Goal: Task Accomplishment & Management: Manage account settings

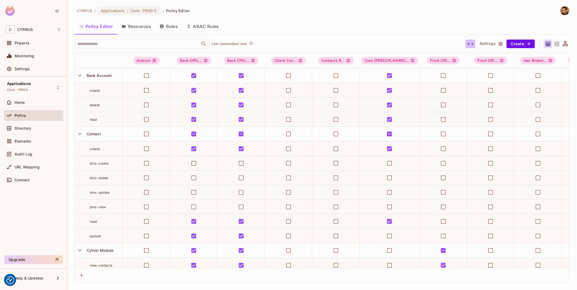
click at [469, 41] on icon "button" at bounding box center [470, 44] width 6 height 6
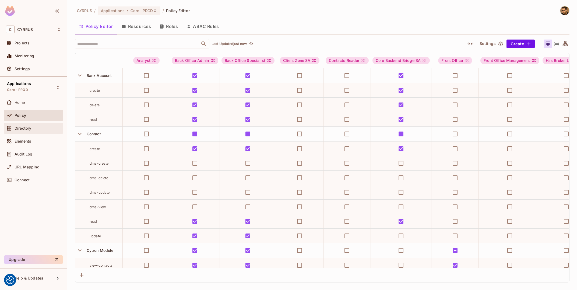
click at [26, 128] on span "Directory" at bounding box center [23, 128] width 17 height 4
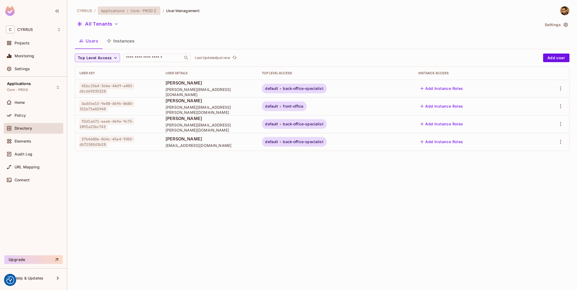
click at [155, 9] on icon at bounding box center [155, 11] width 4 height 4
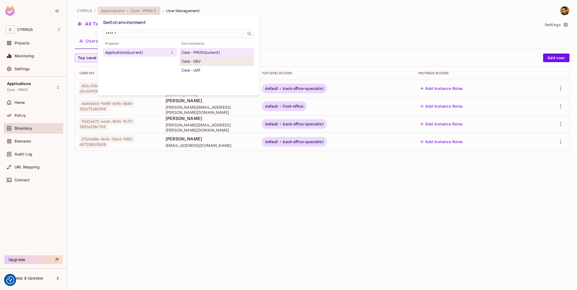
click at [235, 60] on div "Core - DEV" at bounding box center [217, 61] width 70 height 6
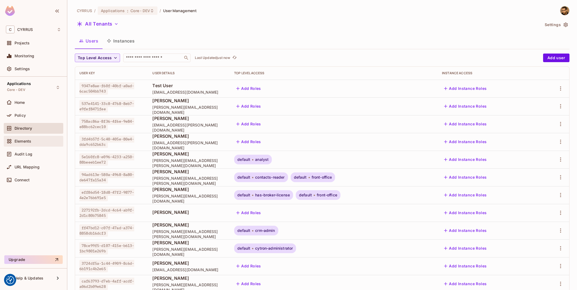
click at [34, 142] on div "Elements" at bounding box center [38, 141] width 47 height 4
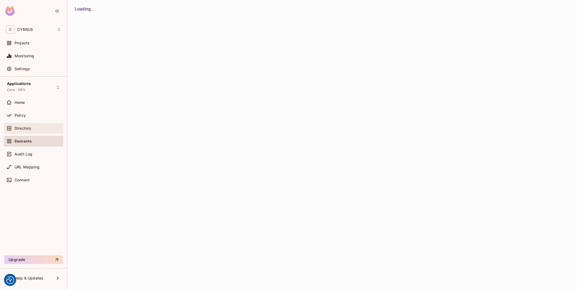
click at [30, 123] on div "Directory" at bounding box center [33, 128] width 59 height 11
click at [32, 114] on div "Policy" at bounding box center [38, 115] width 47 height 4
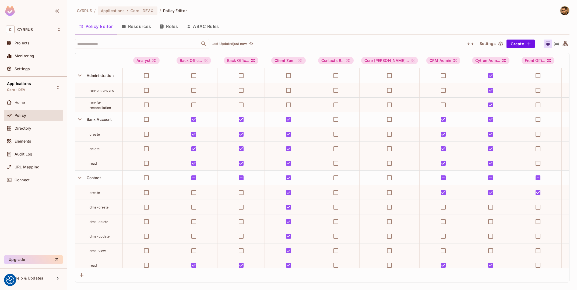
click at [132, 24] on button "Resources" at bounding box center [136, 26] width 38 height 13
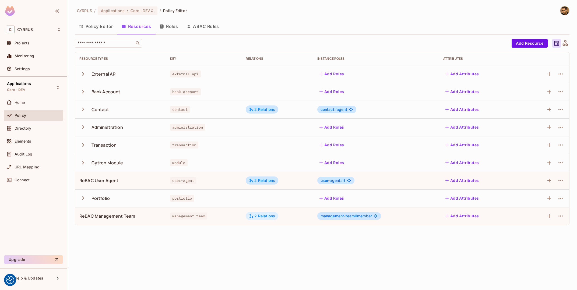
click at [269, 219] on div "2 Relations" at bounding box center [262, 216] width 33 height 8
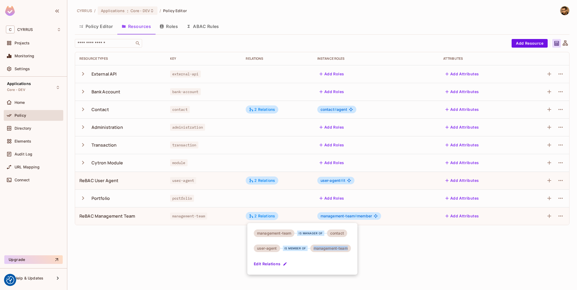
drag, startPoint x: 316, startPoint y: 251, endPoint x: 355, endPoint y: 245, distance: 39.7
click at [354, 245] on div "management-team is manager of contact user-agent is member of management-team E…" at bounding box center [302, 249] width 110 height 52
click at [355, 245] on div "management-team is manager of contact user-agent is member of management-team E…" at bounding box center [302, 249] width 110 height 52
click at [399, 246] on div at bounding box center [288, 145] width 577 height 290
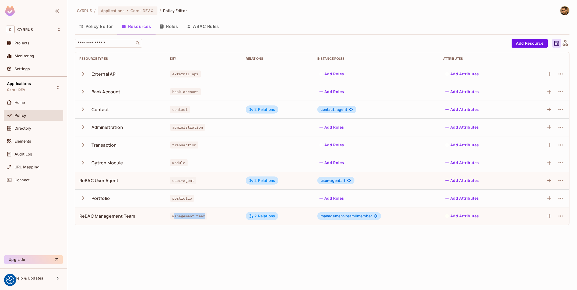
click at [173, 218] on td "management-team" at bounding box center [204, 216] width 76 height 18
click at [173, 218] on span "management-team" at bounding box center [188, 215] width 37 height 7
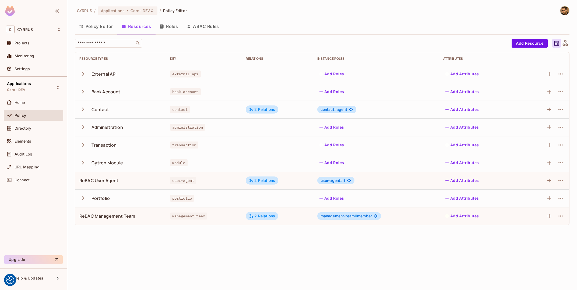
click at [163, 28] on icon "button" at bounding box center [161, 26] width 3 height 4
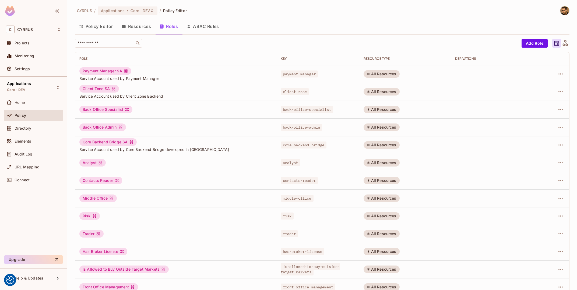
click at [136, 24] on button "Resources" at bounding box center [136, 26] width 38 height 13
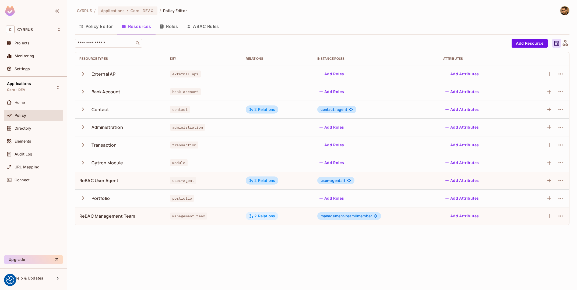
click at [269, 217] on div "2 Relations" at bounding box center [262, 216] width 26 height 5
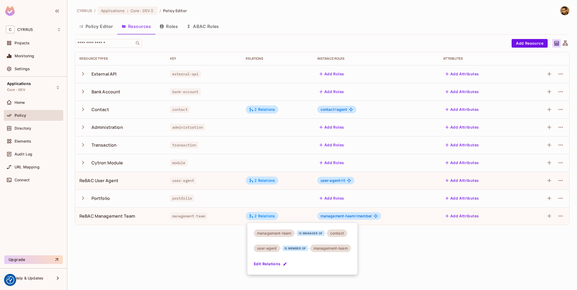
click at [361, 211] on div at bounding box center [288, 145] width 577 height 290
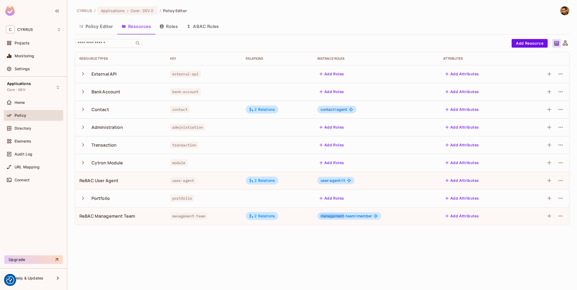
click at [360, 212] on td "management-team # member" at bounding box center [376, 216] width 126 height 18
click at [359, 216] on span "management-team # member" at bounding box center [345, 216] width 51 height 4
click at [170, 24] on button "Roles" at bounding box center [168, 26] width 27 height 13
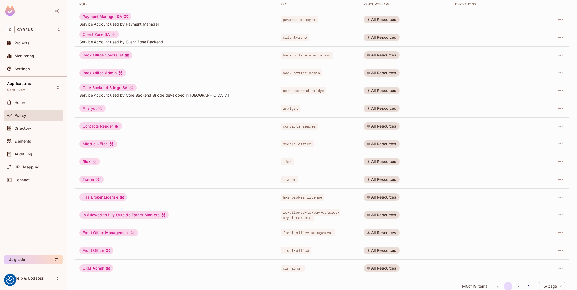
scroll to position [64, 0]
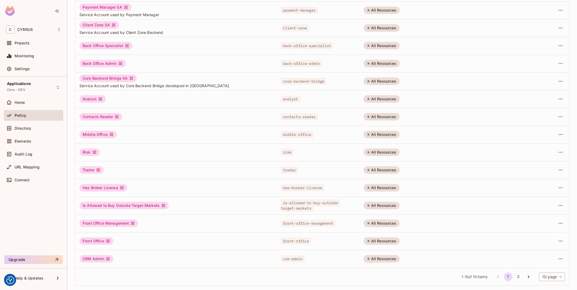
click at [549, 278] on body "We use cookies to enhance your browsing experience, serve personalized ads or c…" at bounding box center [288, 145] width 577 height 290
click at [550, 279] on li "100 / page" at bounding box center [551, 277] width 27 height 11
type input "***"
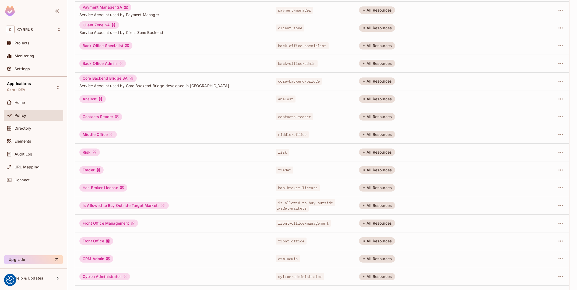
scroll to position [135, 0]
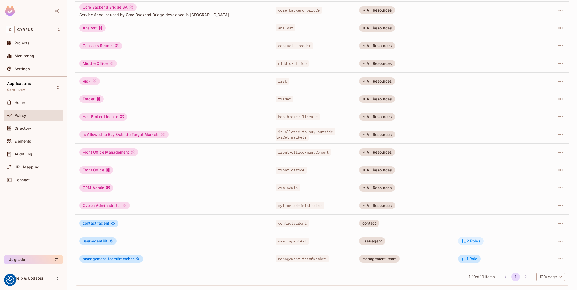
click at [469, 240] on div "2 Roles" at bounding box center [470, 241] width 19 height 5
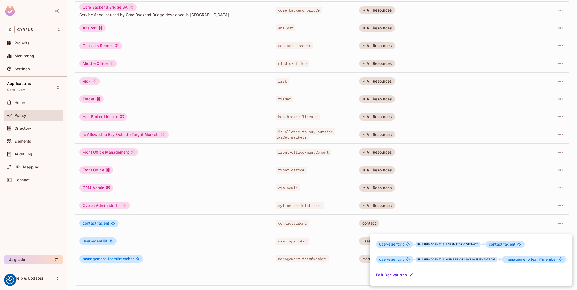
click at [351, 242] on div at bounding box center [288, 145] width 577 height 290
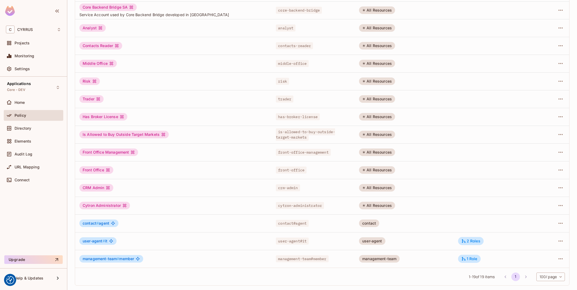
scroll to position [0, 0]
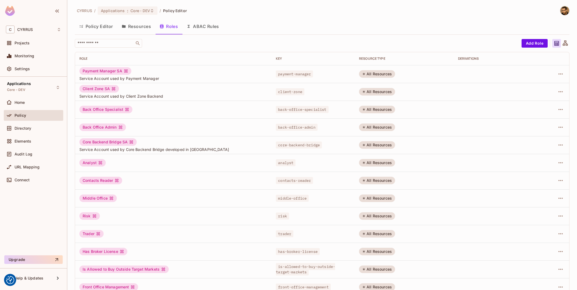
click at [91, 24] on button "Policy Editor" at bounding box center [96, 26] width 42 height 13
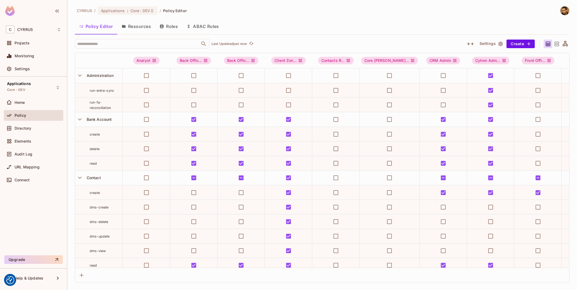
click at [471, 34] on div "Policy Editor Resources Roles ABAC Rules" at bounding box center [322, 27] width 494 height 15
click at [473, 43] on icon "button" at bounding box center [470, 44] width 6 height 6
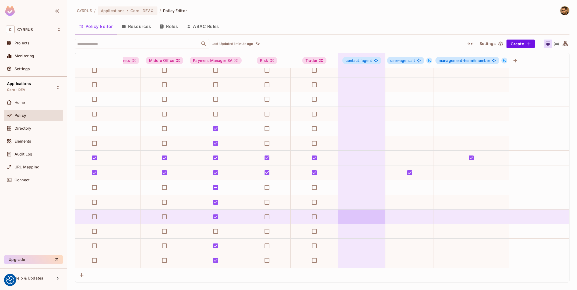
scroll to position [0, 644]
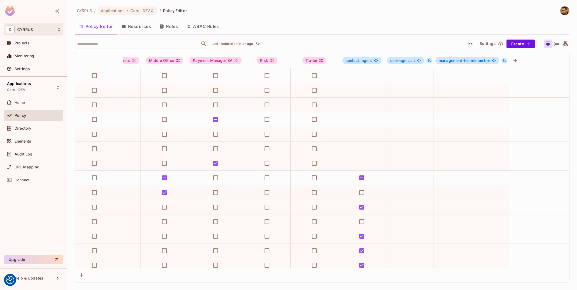
click at [38, 28] on div "C CYRRUS" at bounding box center [33, 30] width 55 height 8
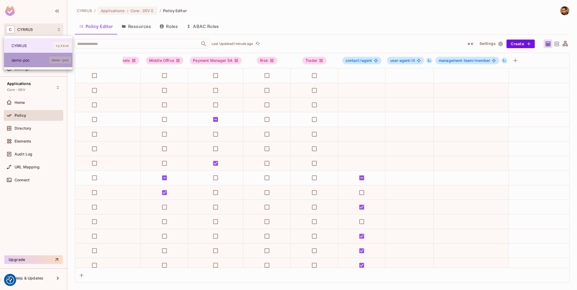
click at [38, 59] on span "demo-poc" at bounding box center [31, 60] width 38 height 5
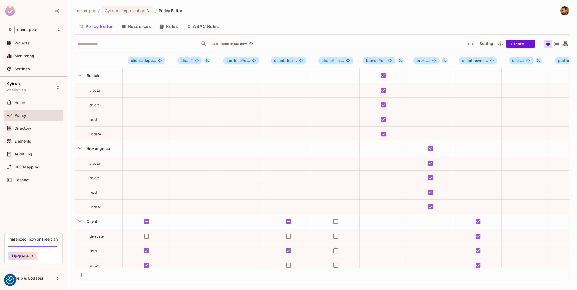
click at [144, 27] on button "Resources" at bounding box center [136, 26] width 38 height 13
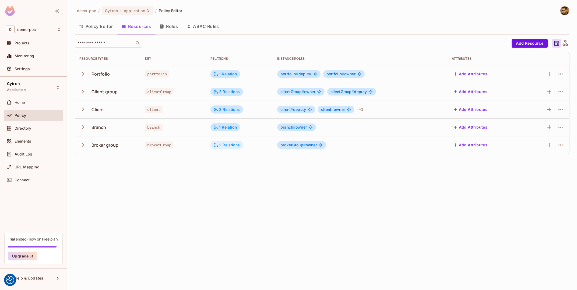
click at [229, 145] on div "2 Relations" at bounding box center [227, 145] width 26 height 5
click at [81, 147] on div at bounding box center [288, 145] width 577 height 290
click at [82, 142] on icon "button" at bounding box center [82, 144] width 7 height 7
click at [132, 5] on div "demo-poc / Cytron : Application / Policy Editor Policy Editor Resources Roles A…" at bounding box center [321, 145] width 509 height 290
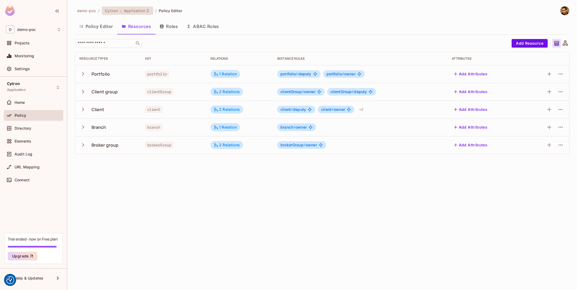
click at [131, 9] on span "Application" at bounding box center [135, 10] width 22 height 5
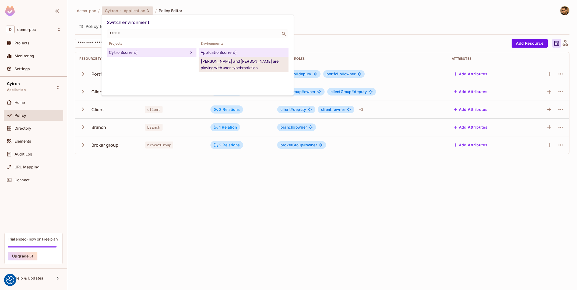
click at [219, 68] on div "[PERSON_NAME] and [PERSON_NAME] are playing with user synchroniztion" at bounding box center [243, 64] width 85 height 13
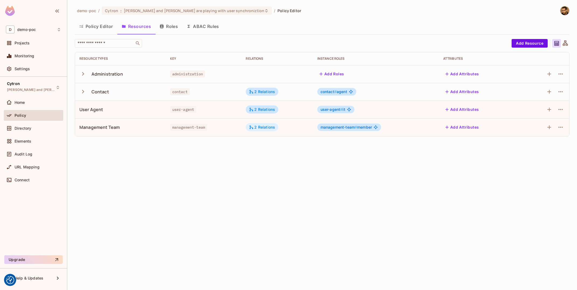
click at [262, 131] on div "2 Relations" at bounding box center [262, 127] width 33 height 8
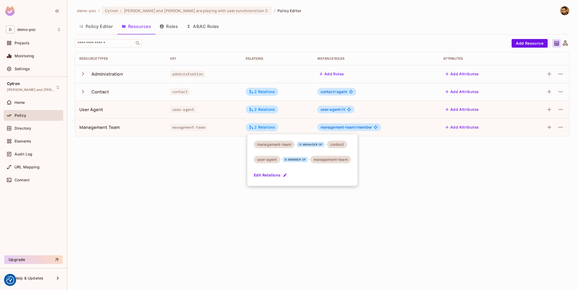
click at [351, 128] on div at bounding box center [288, 145] width 577 height 290
click at [169, 23] on button "Roles" at bounding box center [168, 26] width 27 height 13
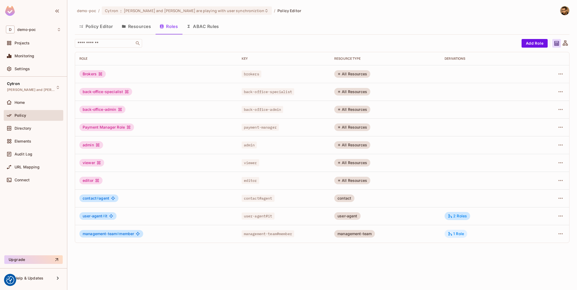
click at [455, 233] on div "1 Role" at bounding box center [456, 233] width 16 height 5
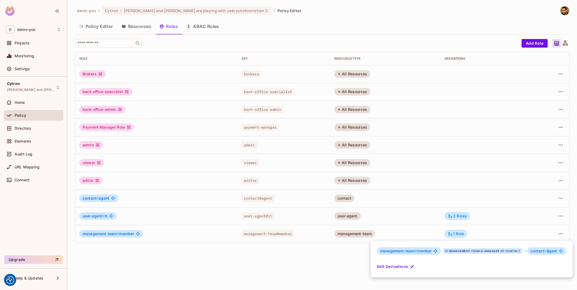
drag, startPoint x: 550, startPoint y: 252, endPoint x: 545, endPoint y: 250, distance: 4.8
click at [545, 250] on span "contact # agent" at bounding box center [543, 251] width 27 height 4
click at [545, 250] on span "#" at bounding box center [545, 251] width 2 height 5
click at [296, 261] on div at bounding box center [288, 145] width 577 height 290
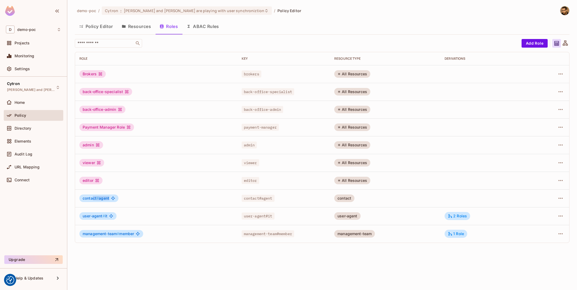
drag, startPoint x: 93, startPoint y: 197, endPoint x: 108, endPoint y: 199, distance: 15.7
click at [109, 199] on span "contact # agent" at bounding box center [96, 198] width 27 height 4
drag, startPoint x: 92, startPoint y: 211, endPoint x: 97, endPoint y: 212, distance: 5.2
click at [97, 212] on div "user-agent # it" at bounding box center [97, 216] width 37 height 8
click at [130, 27] on button "Resources" at bounding box center [136, 26] width 38 height 13
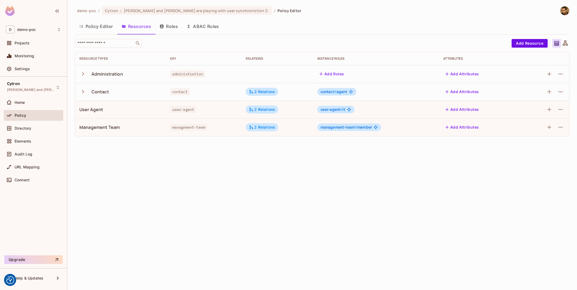
click at [80, 95] on icon "button" at bounding box center [82, 91] width 7 height 7
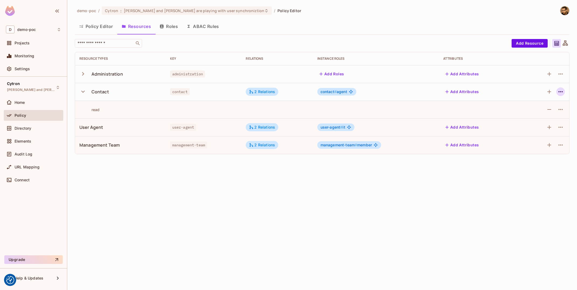
click at [563, 94] on icon "button" at bounding box center [560, 91] width 6 height 6
click at [552, 110] on li "Edit Resource" at bounding box center [534, 113] width 51 height 12
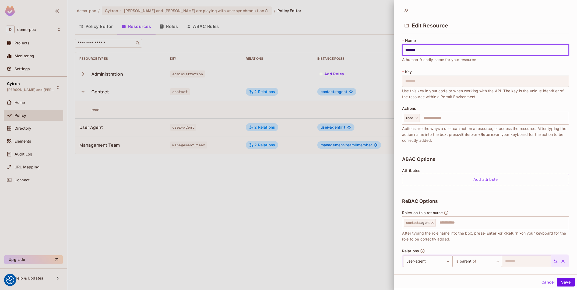
scroll to position [32, 0]
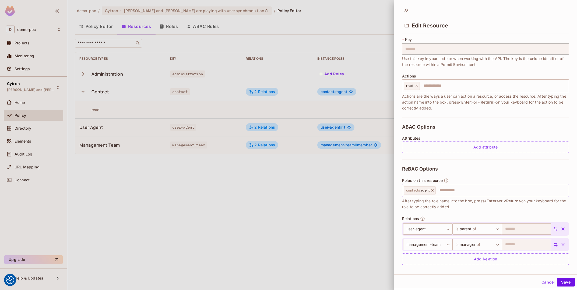
click at [481, 191] on input "text" at bounding box center [501, 190] width 130 height 11
type input "*"
type input "****"
click at [569, 281] on button "Save" at bounding box center [565, 282] width 18 height 9
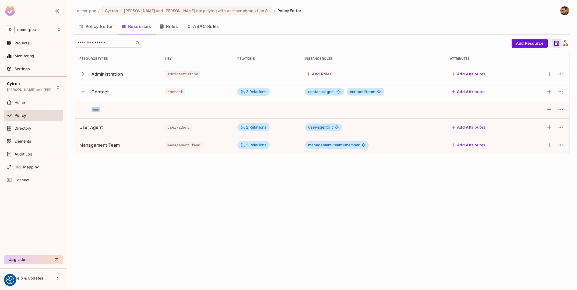
drag, startPoint x: 93, startPoint y: 109, endPoint x: 139, endPoint y: 111, distance: 46.6
click at [139, 111] on div "read" at bounding box center [117, 109] width 77 height 5
click at [140, 111] on div "read" at bounding box center [117, 109] width 77 height 5
click at [560, 93] on icon "button" at bounding box center [560, 91] width 6 height 6
click at [542, 109] on span "Edit Resource" at bounding box center [537, 113] width 29 height 9
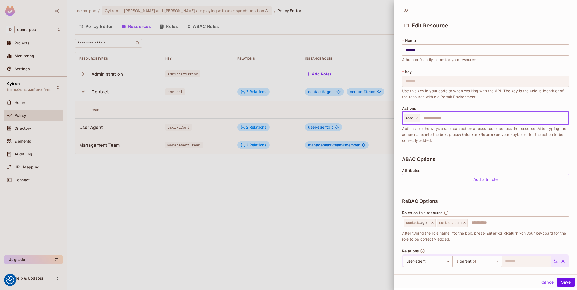
click at [435, 115] on input "text" at bounding box center [493, 118] width 146 height 11
type input "**********"
click at [449, 121] on div "read-all-portfolios" at bounding box center [440, 118] width 39 height 8
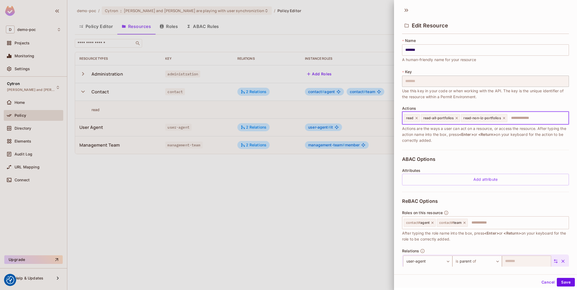
click at [449, 121] on div "read-all-portfolios" at bounding box center [440, 118] width 39 height 8
click at [457, 118] on icon at bounding box center [457, 118] width 4 height 4
click at [462, 118] on icon at bounding box center [464, 118] width 4 height 4
click at [462, 118] on input "text" at bounding box center [493, 118] width 146 height 11
type input "**********"
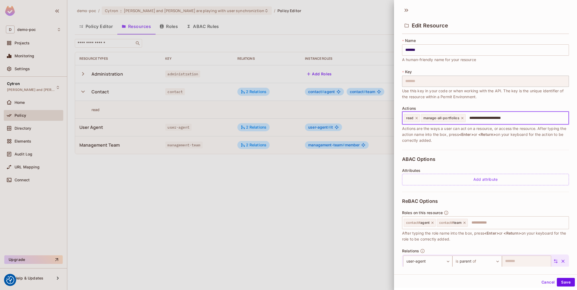
type input "**********"
click at [564, 284] on button "Save" at bounding box center [565, 282] width 18 height 9
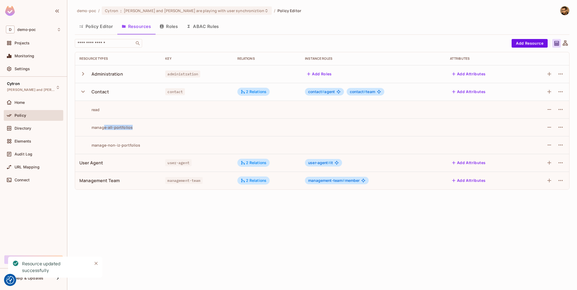
click at [144, 127] on div "manage-all-portfolios" at bounding box center [117, 127] width 77 height 5
drag, startPoint x: 98, startPoint y: 144, endPoint x: 145, endPoint y: 144, distance: 47.1
click at [137, 141] on td "manage-non-iz-portfolios" at bounding box center [118, 145] width 86 height 18
click at [132, 145] on div "manage-non-iz-portfolios" at bounding box center [109, 145] width 61 height 5
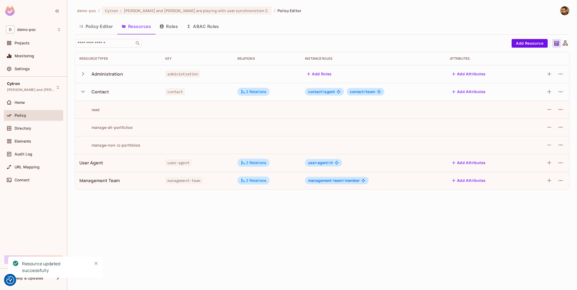
click at [132, 145] on div "manage-non-iz-portfolios" at bounding box center [109, 145] width 61 height 5
click at [118, 129] on div "manage-all-portfolios" at bounding box center [105, 127] width 53 height 5
click at [30, 128] on span "Directory" at bounding box center [23, 128] width 17 height 4
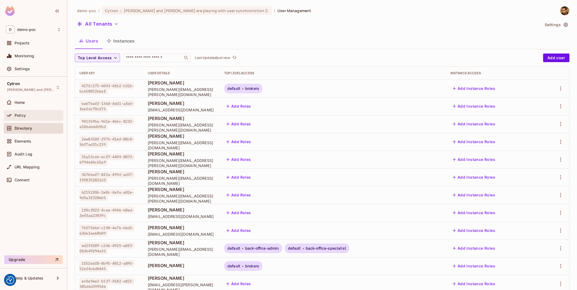
click at [36, 111] on div "Policy" at bounding box center [33, 115] width 59 height 11
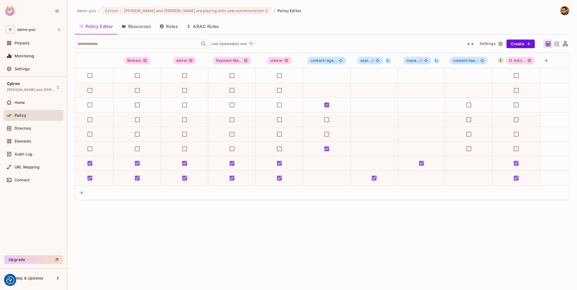
scroll to position [0, 156]
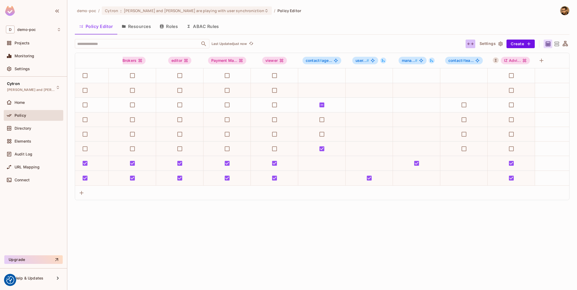
click at [468, 43] on icon "button" at bounding box center [470, 44] width 6 height 6
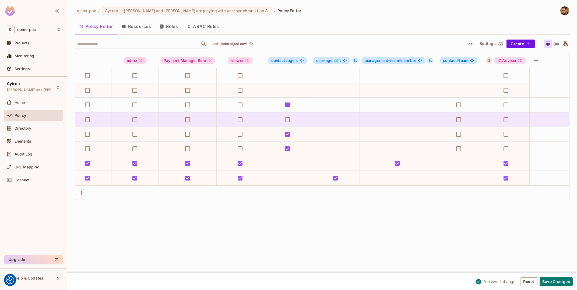
scroll to position [0, 233]
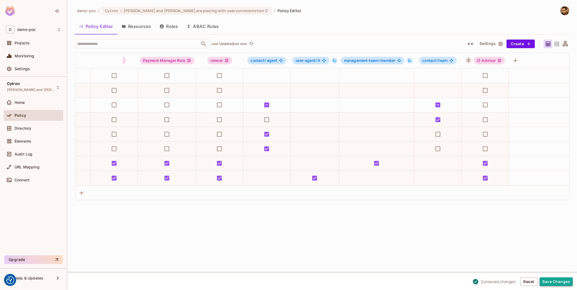
click at [563, 281] on button "Save Changes" at bounding box center [555, 281] width 33 height 9
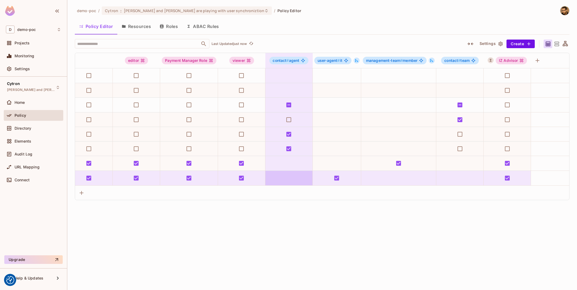
scroll to position [0, 210]
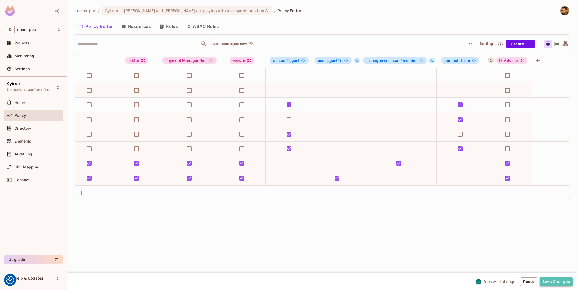
click at [559, 285] on button "Save Changes" at bounding box center [555, 281] width 33 height 9
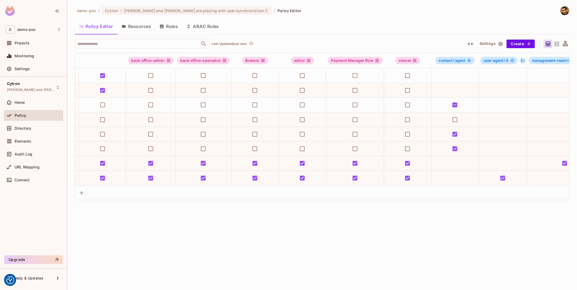
scroll to position [0, 0]
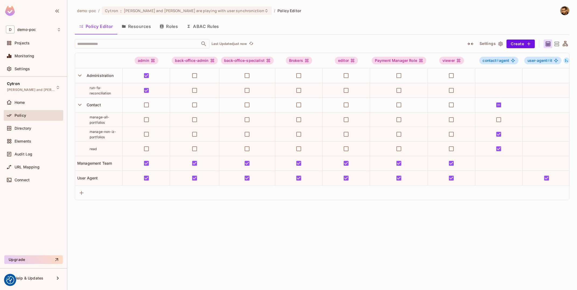
click at [146, 28] on button "Resources" at bounding box center [136, 26] width 38 height 13
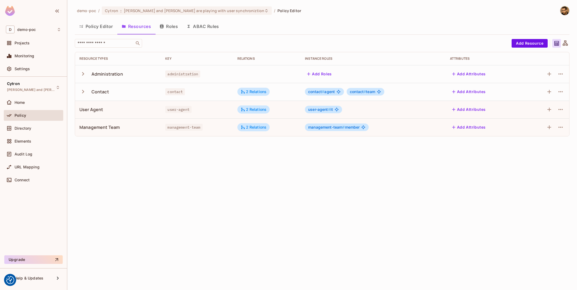
click at [172, 28] on button "Roles" at bounding box center [168, 26] width 27 height 13
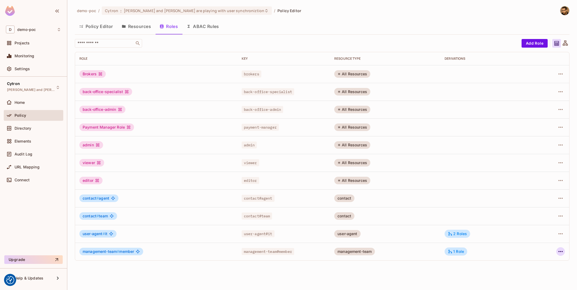
click at [558, 250] on icon "button" at bounding box center [560, 251] width 6 height 6
click at [551, 253] on li "Edit Role" at bounding box center [537, 254] width 48 height 12
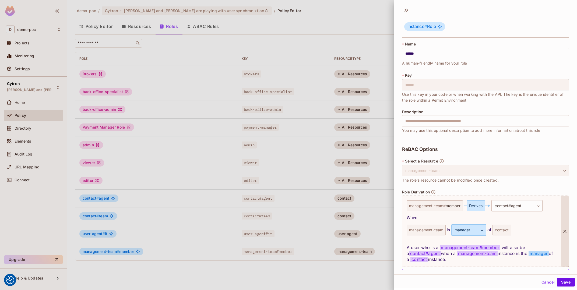
scroll to position [17, 0]
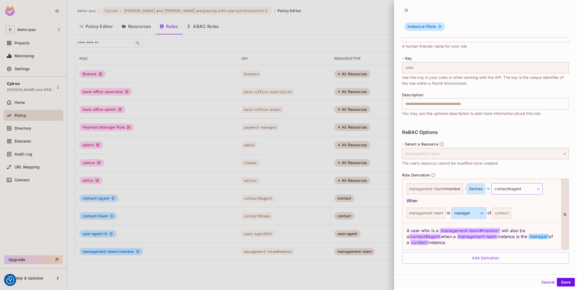
click at [539, 190] on body "We use cookies to enhance your browsing experience, serve personalized ads or c…" at bounding box center [288, 145] width 577 height 290
click at [535, 226] on li "contact # team" at bounding box center [513, 224] width 51 height 10
click at [569, 284] on button "Save" at bounding box center [565, 281] width 18 height 9
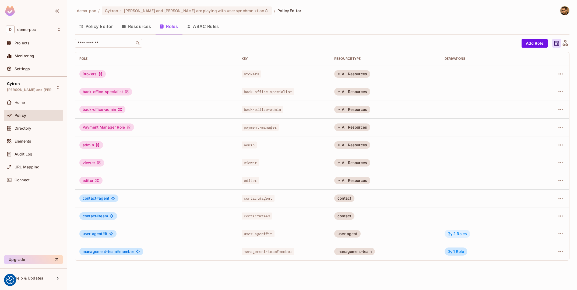
click at [460, 232] on div "2 Roles" at bounding box center [457, 233] width 19 height 5
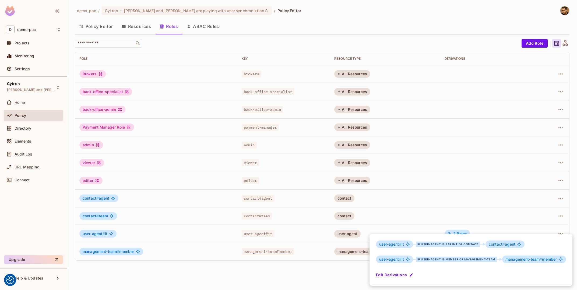
click at [278, 273] on div at bounding box center [288, 145] width 577 height 290
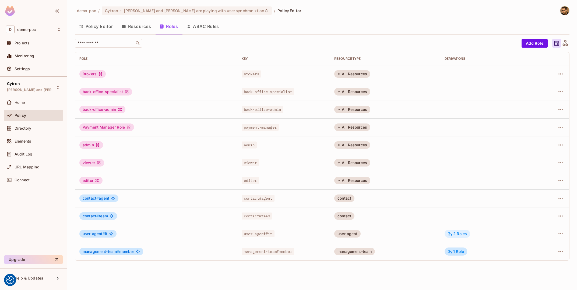
click at [457, 237] on div "2 Roles" at bounding box center [457, 234] width 26 height 8
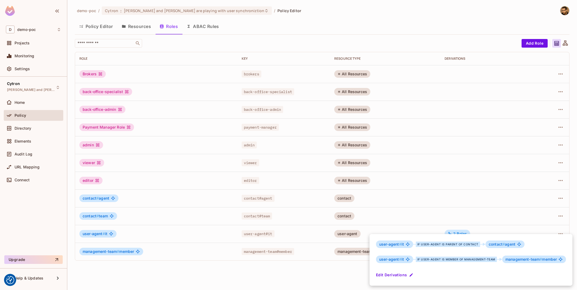
click at [498, 227] on div at bounding box center [288, 145] width 577 height 290
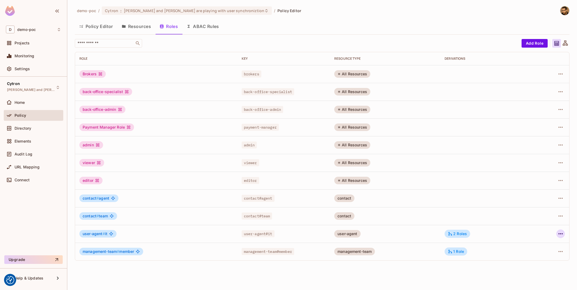
click at [559, 235] on icon "button" at bounding box center [560, 233] width 6 height 6
click at [546, 245] on span "Edit Role" at bounding box center [536, 246] width 19 height 9
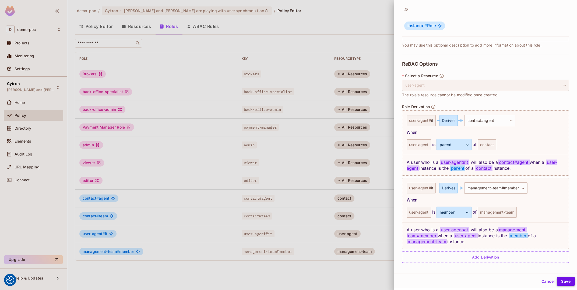
click at [561, 280] on button "Save" at bounding box center [565, 281] width 18 height 9
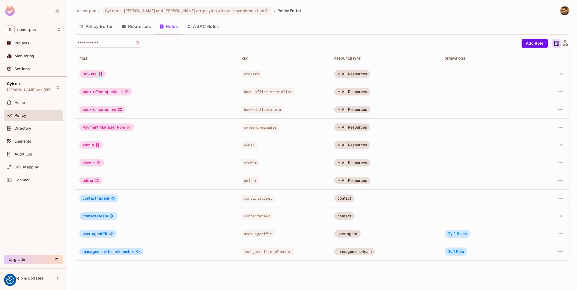
click at [132, 26] on button "Resources" at bounding box center [136, 26] width 38 height 13
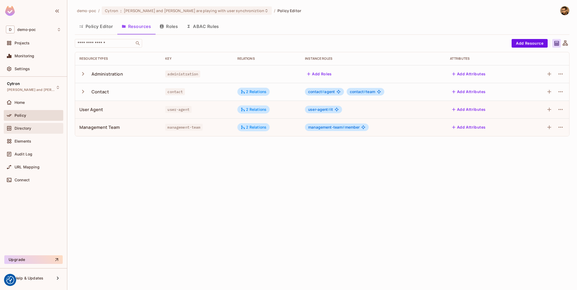
click at [30, 129] on span "Directory" at bounding box center [23, 128] width 17 height 4
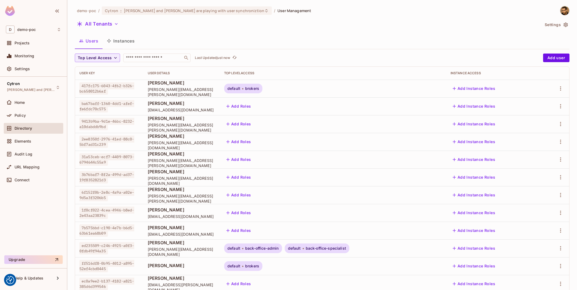
click at [127, 42] on button "Instances" at bounding box center [120, 40] width 36 height 13
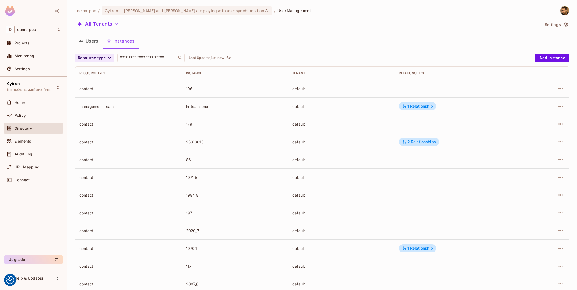
click at [104, 59] on span "Resource type" at bounding box center [92, 58] width 28 height 7
click at [105, 103] on span "Management Team" at bounding box center [96, 104] width 35 height 5
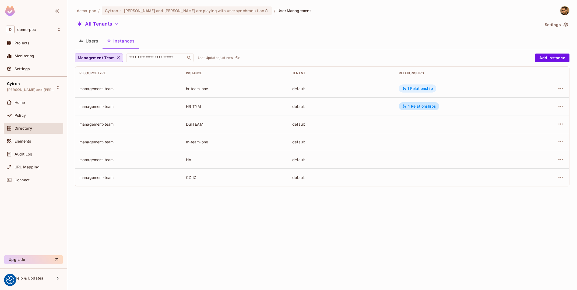
click at [428, 87] on div "1 Relationship" at bounding box center [417, 88] width 31 height 5
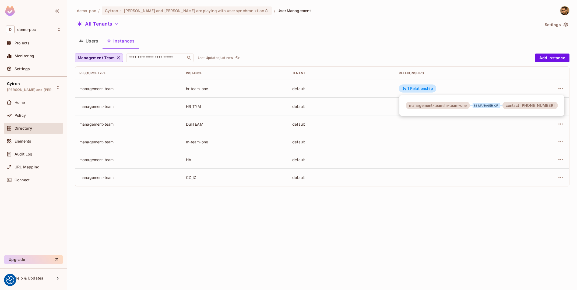
click at [474, 139] on div at bounding box center [288, 145] width 577 height 290
click at [416, 105] on div "4 Relationships" at bounding box center [419, 106] width 34 height 5
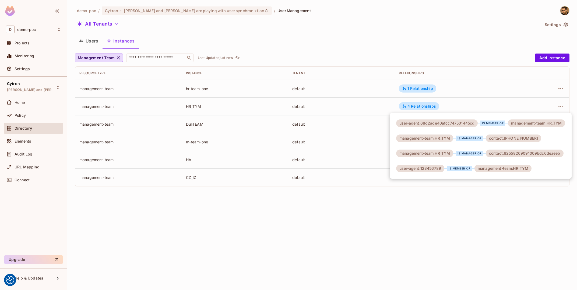
click at [466, 138] on div "is manager of" at bounding box center [469, 138] width 27 height 5
click at [453, 167] on div "is member of" at bounding box center [459, 168] width 25 height 5
click at [474, 157] on div "user-agent:68d2ade40afcc747501445cd is member of management-team:HR_TYM managem…" at bounding box center [480, 146] width 182 height 66
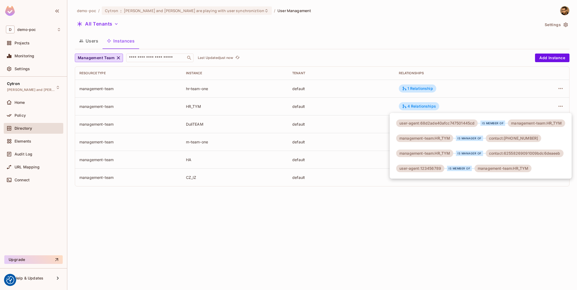
click at [471, 155] on div "is manager of" at bounding box center [469, 153] width 27 height 5
click at [460, 167] on div "is member of" at bounding box center [459, 168] width 25 height 5
click at [471, 137] on div "is manager of" at bounding box center [469, 138] width 27 height 5
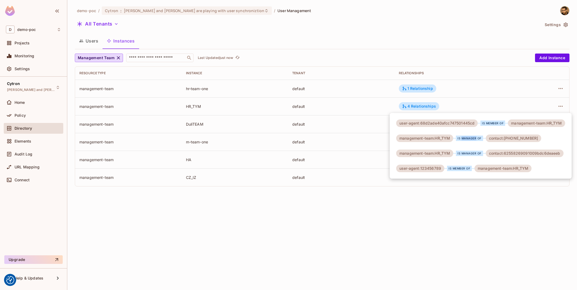
click at [471, 137] on div "is manager of" at bounding box center [469, 138] width 27 height 5
click at [510, 139] on div "contact:[PHONE_NUMBER]" at bounding box center [512, 138] width 55 height 8
click at [528, 154] on div "contact:62558269091009bdc6deaeeb" at bounding box center [524, 154] width 78 height 8
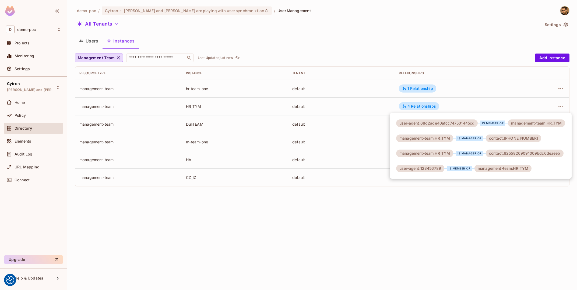
click at [517, 139] on div "contact:[PHONE_NUMBER]" at bounding box center [512, 138] width 55 height 8
click at [533, 154] on div "contact:62558269091009bdc6deaeeb" at bounding box center [524, 154] width 78 height 8
click at [503, 227] on div at bounding box center [288, 145] width 577 height 290
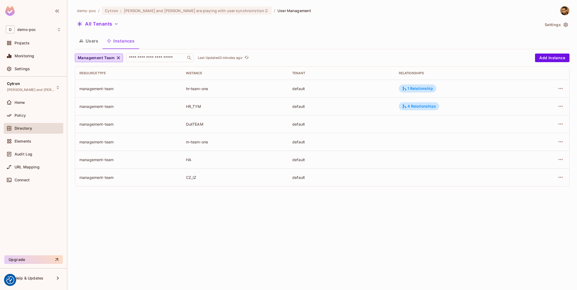
click at [96, 38] on button "Users" at bounding box center [89, 40] width 28 height 13
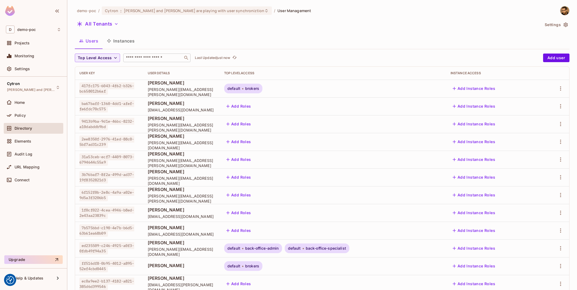
click at [152, 56] on input "text" at bounding box center [153, 57] width 56 height 5
paste input "**********"
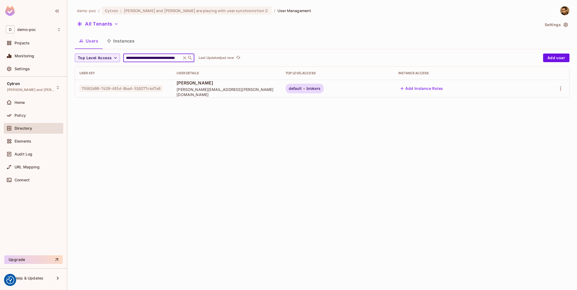
type input "**********"
click at [199, 173] on div "**********" at bounding box center [321, 145] width 509 height 290
click at [125, 39] on button "Instances" at bounding box center [120, 40] width 36 height 13
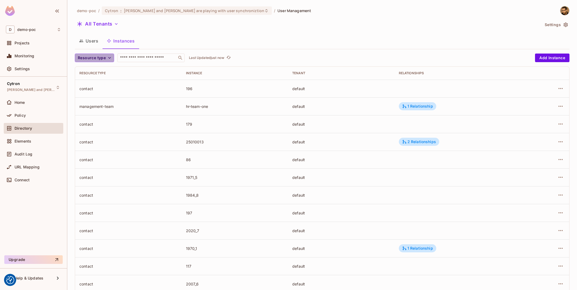
click at [100, 59] on span "Resource type" at bounding box center [92, 58] width 28 height 7
click at [101, 90] on li "User Agent" at bounding box center [96, 93] width 43 height 12
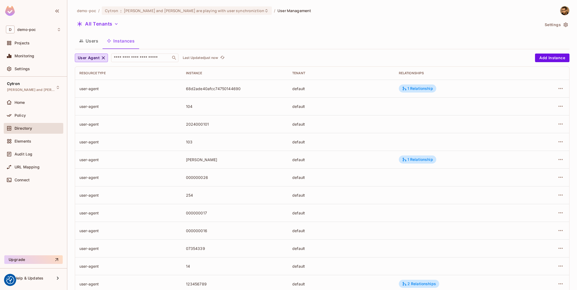
click at [417, 81] on td "1 Relationship" at bounding box center [458, 89] width 129 height 18
click at [417, 91] on div "1 Relationship" at bounding box center [417, 88] width 37 height 8
click at [424, 158] on div "1 Relationship" at bounding box center [417, 159] width 31 height 5
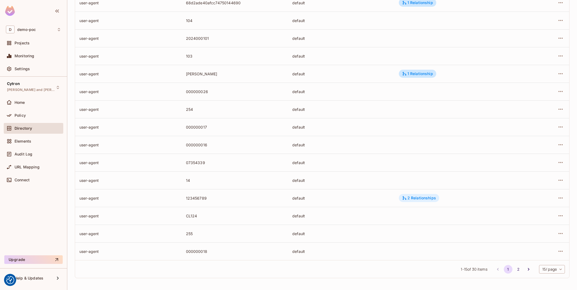
click at [424, 201] on div "2 Relationships" at bounding box center [419, 198] width 40 height 8
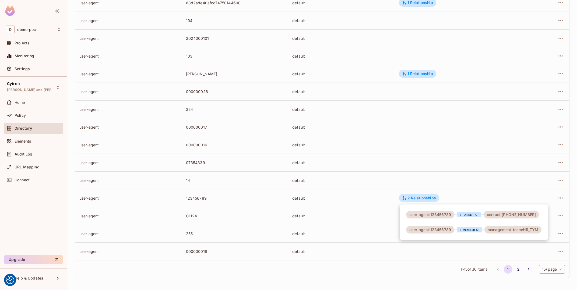
click at [440, 230] on div "user-agent:123456789" at bounding box center [430, 230] width 48 height 8
copy div "123456789"
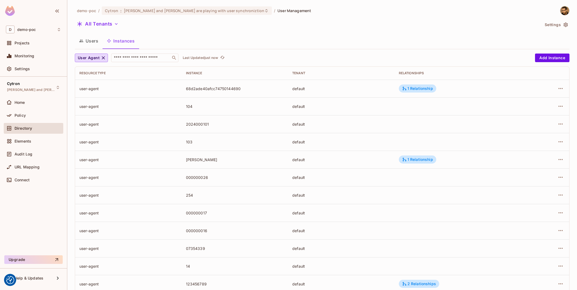
click at [84, 42] on button "Users" at bounding box center [89, 40] width 28 height 13
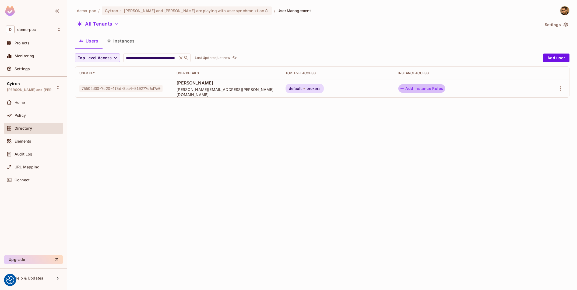
click at [445, 87] on button "Add Instance Roles" at bounding box center [421, 88] width 47 height 9
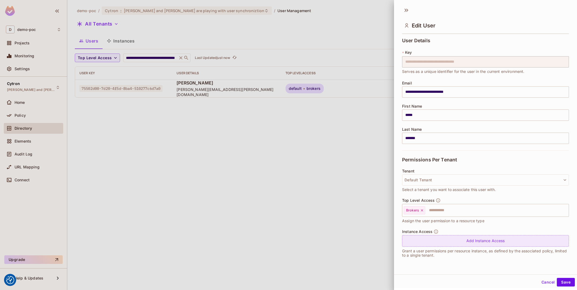
click at [437, 241] on div "Add Instance Access" at bounding box center [485, 241] width 167 height 12
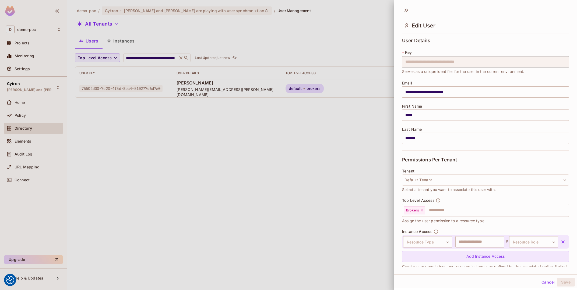
scroll to position [12, 0]
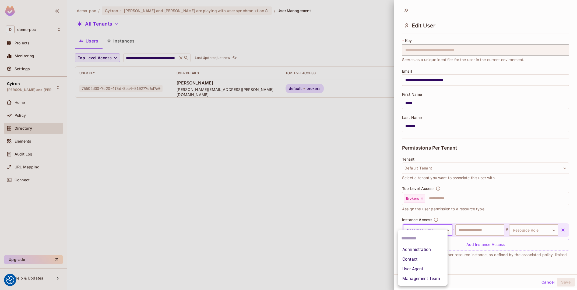
click at [440, 228] on body "We use cookies to enhance your browsing experience, serve personalized ads or c…" at bounding box center [288, 145] width 577 height 290
click at [435, 270] on li "User Agent" at bounding box center [422, 269] width 49 height 10
click at [478, 232] on input "text" at bounding box center [479, 229] width 49 height 11
paste input "*********"
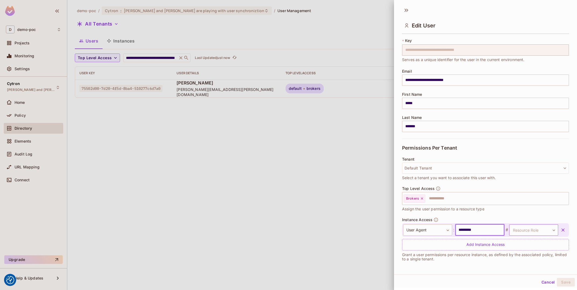
type input "*********"
click at [541, 231] on body "We use cookies to enhance your browsing experience, serve personalized ads or c…" at bounding box center [288, 145] width 577 height 290
click at [540, 255] on li "it" at bounding box center [528, 255] width 49 height 10
click at [565, 283] on button "Save" at bounding box center [565, 282] width 18 height 9
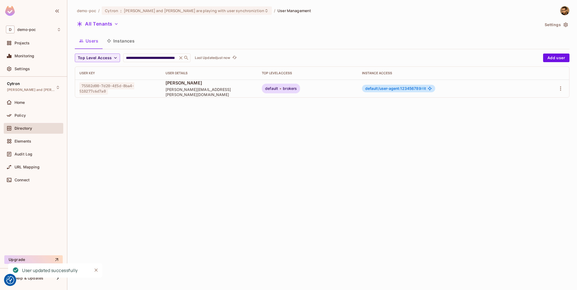
click at [122, 46] on button "Instances" at bounding box center [120, 40] width 36 height 13
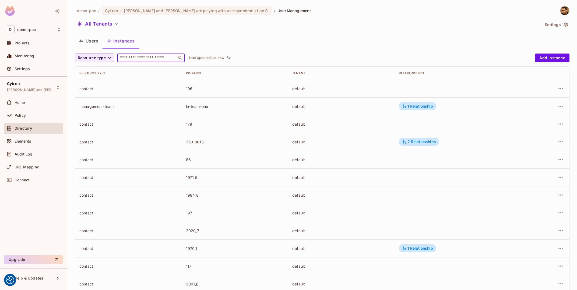
click at [146, 57] on input "text" at bounding box center [147, 57] width 56 height 5
paste input "**********"
type input "**********"
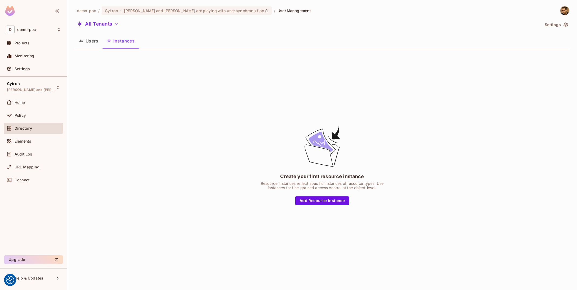
click at [92, 41] on button "Users" at bounding box center [89, 40] width 28 height 13
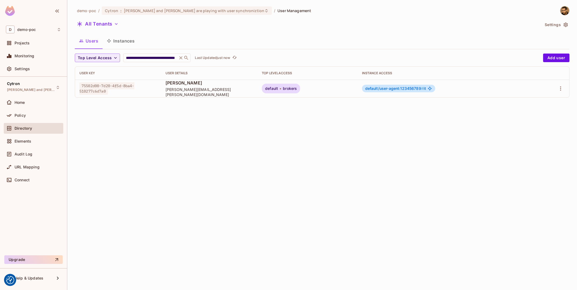
click at [125, 42] on button "Instances" at bounding box center [120, 40] width 36 height 13
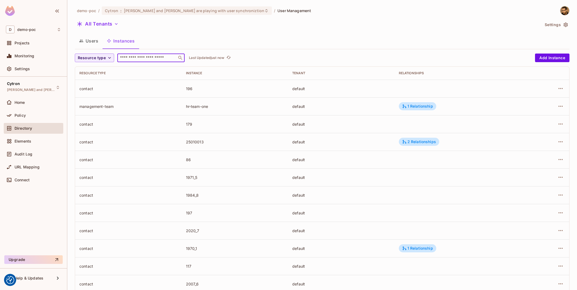
click at [147, 59] on input "text" at bounding box center [147, 57] width 56 height 5
paste input "********"
type input "********"
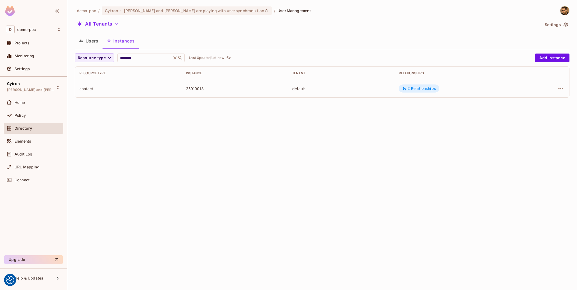
click at [427, 89] on div "2 Relationships" at bounding box center [419, 88] width 34 height 5
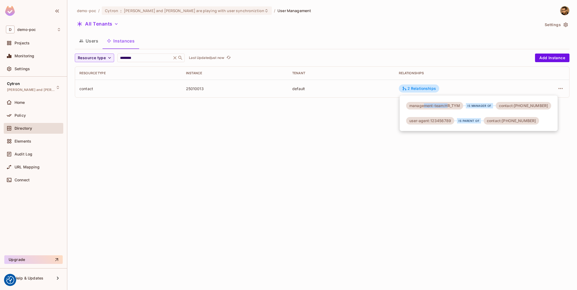
drag, startPoint x: 424, startPoint y: 107, endPoint x: 448, endPoint y: 107, distance: 24.2
click at [448, 107] on div "management-team:HR_TYM" at bounding box center [434, 106] width 57 height 8
drag, startPoint x: 435, startPoint y: 121, endPoint x: 464, endPoint y: 122, distance: 29.6
click at [467, 123] on div "user-agent:[PHONE_NUMBER] is parent of contact:[PHONE_NUMBER]" at bounding box center [472, 121] width 133 height 8
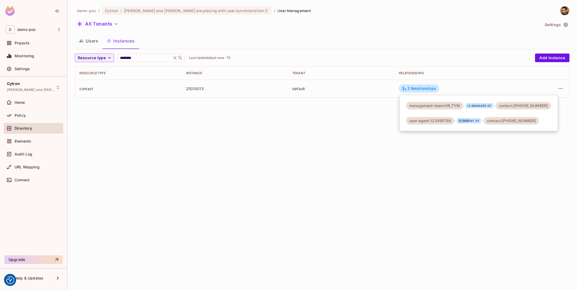
click at [461, 120] on div "is parent of" at bounding box center [469, 120] width 24 height 5
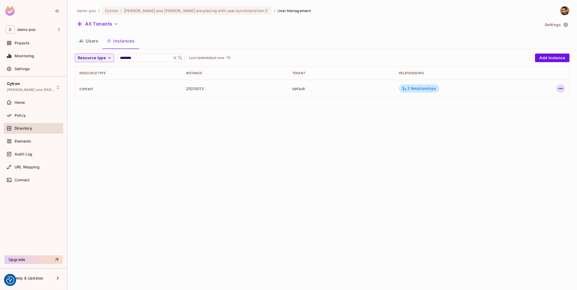
click at [563, 87] on icon "button" at bounding box center [560, 88] width 6 height 6
click at [527, 105] on span "Edit Resource Instance" at bounding box center [528, 101] width 45 height 9
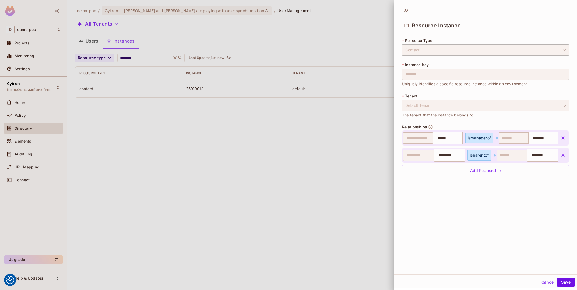
click at [562, 139] on icon "button" at bounding box center [562, 137] width 5 height 5
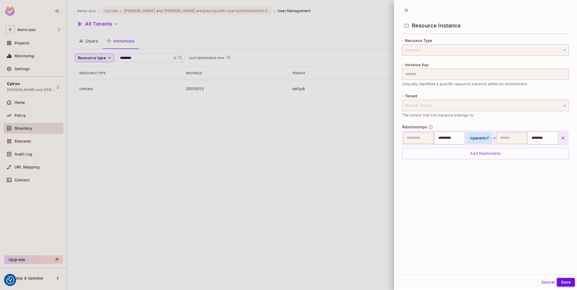
click at [569, 283] on button "Save" at bounding box center [565, 282] width 18 height 9
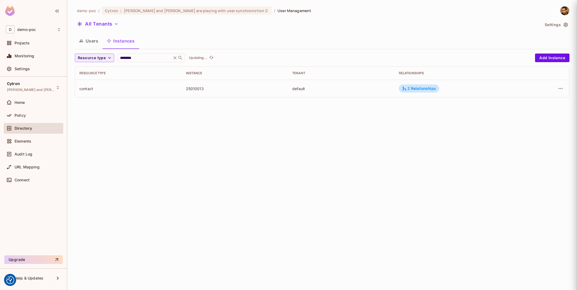
type input "******"
type input "********"
type input "*********"
type input "********"
click at [359, 189] on div "demo-poc / Cytron : [PERSON_NAME] and [PERSON_NAME] are playing with user synch…" at bounding box center [321, 145] width 509 height 290
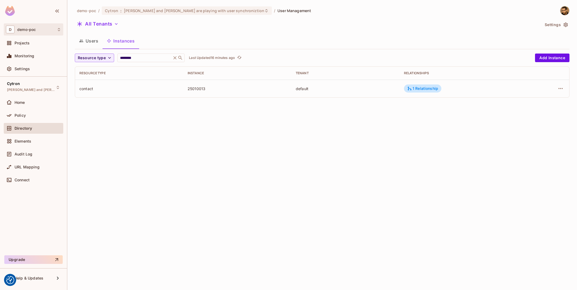
click at [33, 30] on span "demo-poc" at bounding box center [26, 29] width 19 height 4
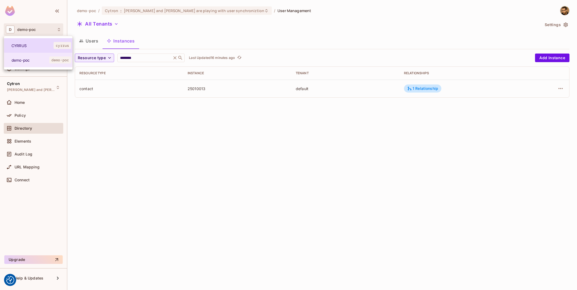
click at [36, 46] on span "CYRRUS" at bounding box center [33, 45] width 42 height 5
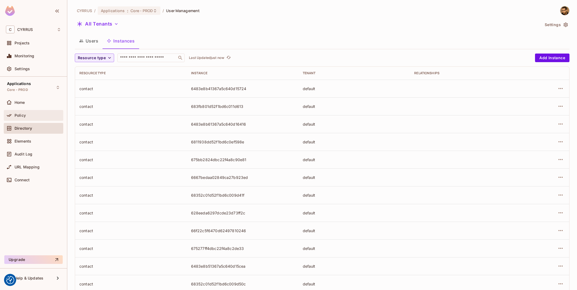
click at [35, 114] on div "Policy" at bounding box center [38, 115] width 47 height 4
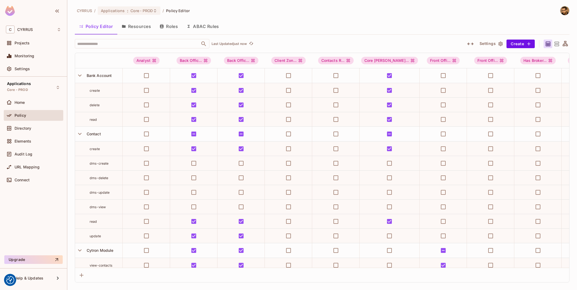
click at [147, 28] on button "Resources" at bounding box center [136, 26] width 38 height 13
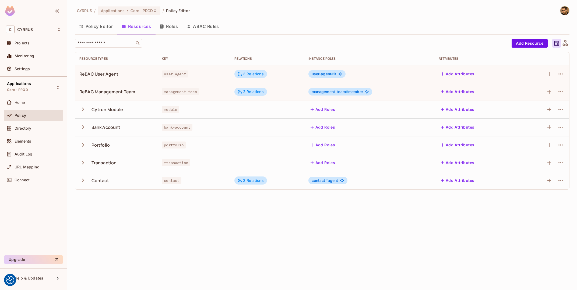
click at [83, 179] on icon "button" at bounding box center [82, 180] width 7 height 7
click at [564, 180] on button "button" at bounding box center [560, 180] width 9 height 9
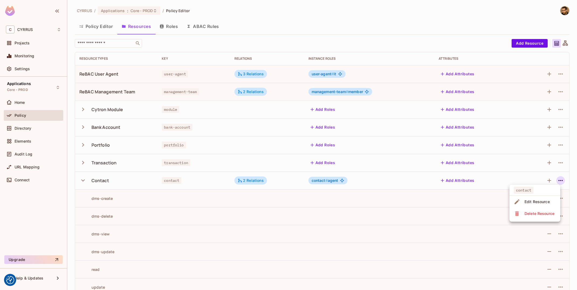
click at [553, 197] on li "Edit Resource" at bounding box center [534, 202] width 51 height 12
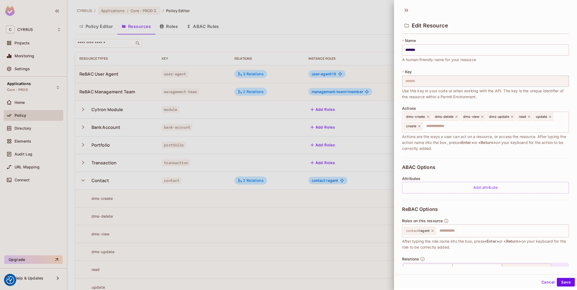
click at [490, 223] on div "Roles on this resource contact # agent ​ After typing the role name into the bo…" at bounding box center [485, 234] width 167 height 32
click at [492, 229] on input "text" at bounding box center [501, 230] width 130 height 11
type input "****"
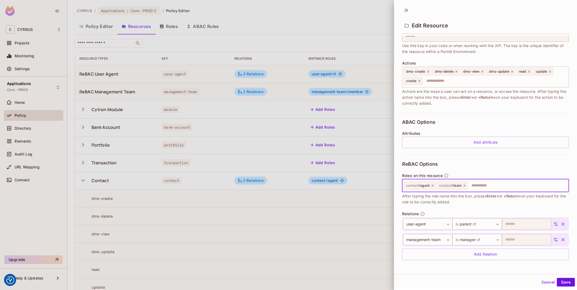
scroll to position [1, 0]
click at [568, 282] on button "Save" at bounding box center [565, 281] width 18 height 9
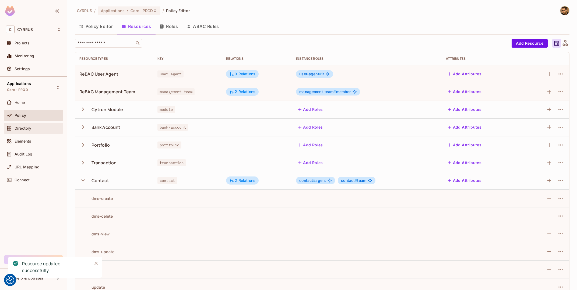
click at [33, 132] on div "Directory" at bounding box center [33, 128] width 59 height 11
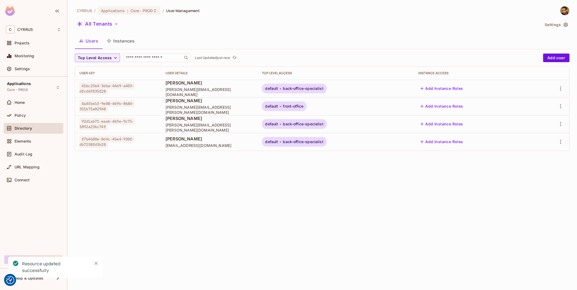
click at [33, 121] on div "Policy" at bounding box center [33, 116] width 59 height 13
click at [34, 111] on div "Policy" at bounding box center [33, 115] width 59 height 11
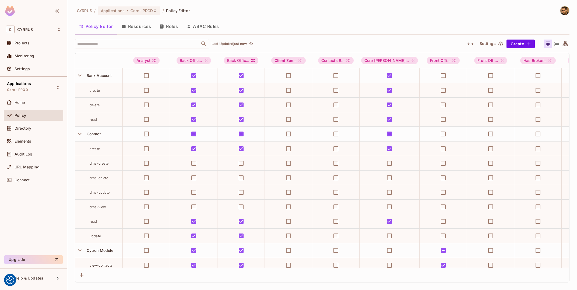
click at [166, 27] on button "Roles" at bounding box center [168, 26] width 27 height 13
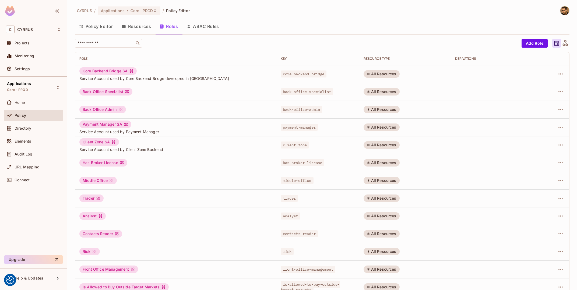
click at [139, 27] on button "Resources" at bounding box center [136, 26] width 38 height 13
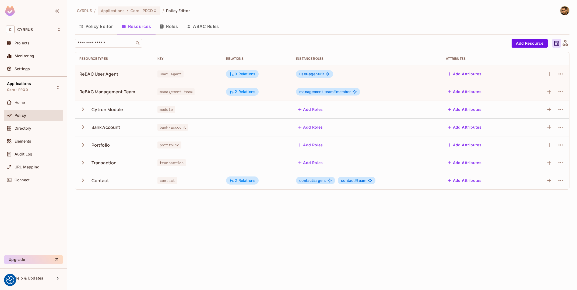
click at [86, 179] on icon "button" at bounding box center [82, 180] width 7 height 7
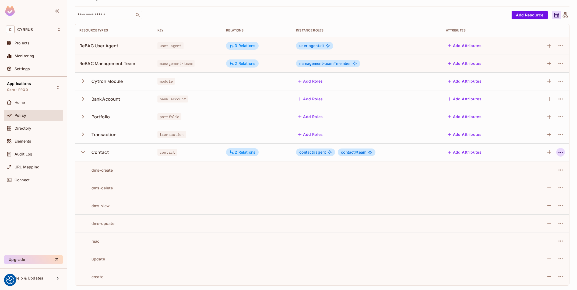
click at [563, 152] on icon "button" at bounding box center [560, 152] width 6 height 6
click at [542, 172] on div "Edit Resource" at bounding box center [536, 173] width 25 height 5
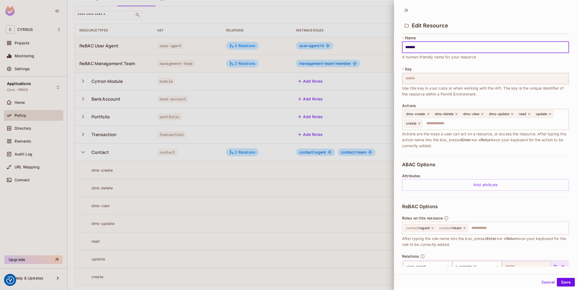
scroll to position [0, 0]
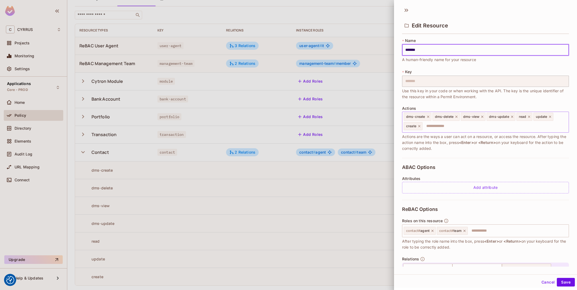
click at [475, 126] on input "text" at bounding box center [494, 126] width 143 height 11
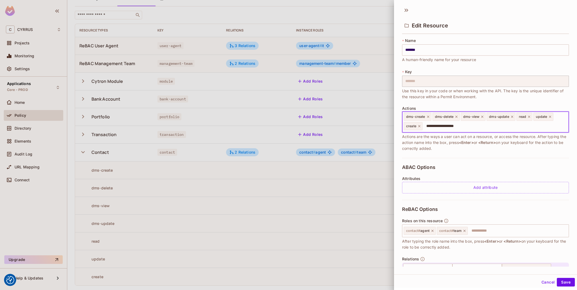
type input "**********"
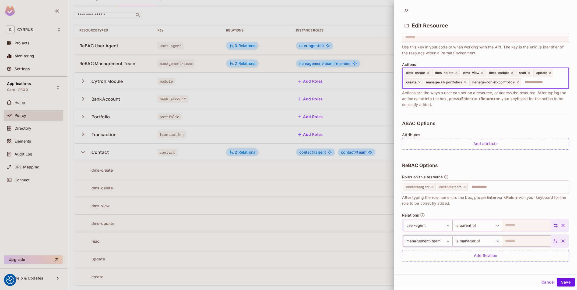
scroll to position [45, 0]
click at [566, 282] on button "Save" at bounding box center [565, 282] width 18 height 9
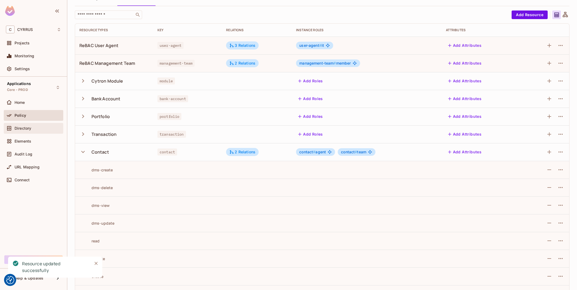
click at [47, 130] on div "Directory" at bounding box center [38, 128] width 47 height 4
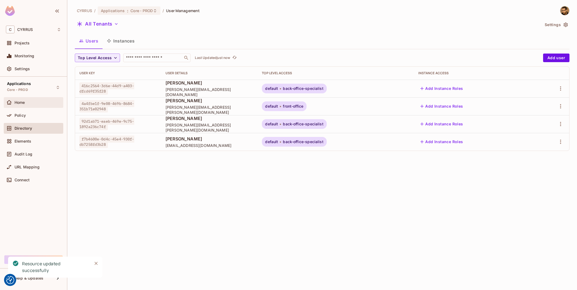
click at [30, 106] on div "Home" at bounding box center [33, 102] width 59 height 11
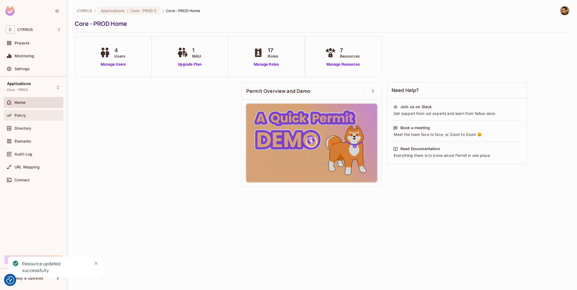
click at [33, 117] on div "Policy" at bounding box center [38, 115] width 47 height 4
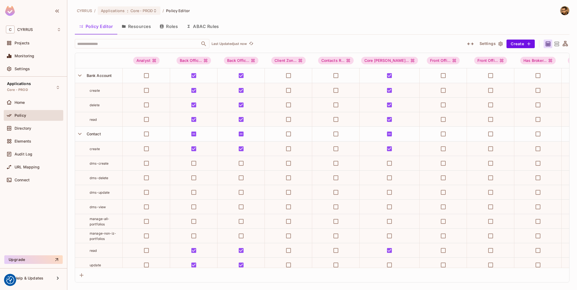
click at [134, 31] on button "Resources" at bounding box center [136, 26] width 38 height 13
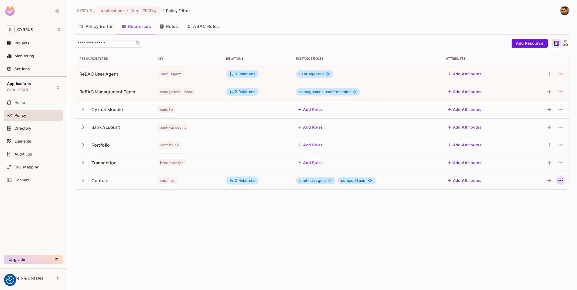
click at [562, 184] on button "button" at bounding box center [560, 180] width 9 height 9
click at [554, 201] on li "Edit Resource" at bounding box center [534, 202] width 51 height 12
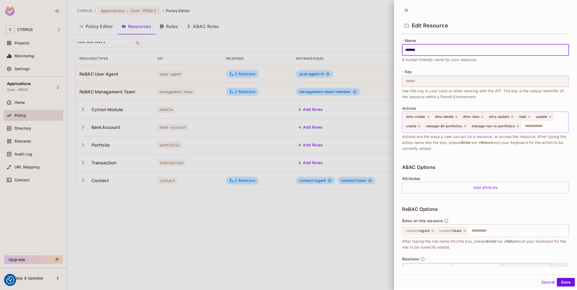
click at [517, 126] on icon at bounding box center [517, 126] width 2 height 2
click at [464, 127] on icon at bounding box center [465, 126] width 4 height 4
click at [466, 231] on icon at bounding box center [464, 231] width 4 height 4
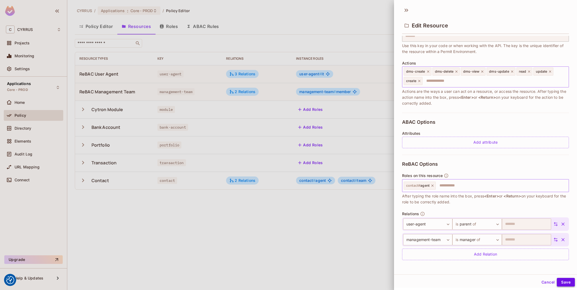
click at [569, 282] on button "Save" at bounding box center [565, 282] width 18 height 9
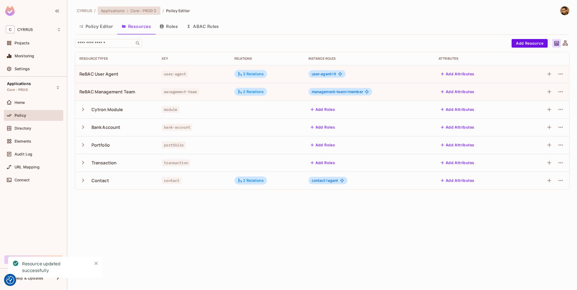
click at [135, 10] on span "Core - PROD" at bounding box center [141, 10] width 22 height 5
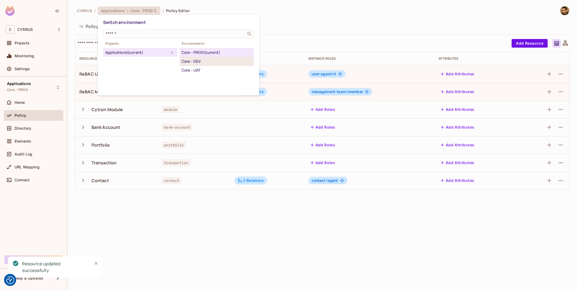
click at [218, 62] on div "Core - DEV" at bounding box center [217, 61] width 70 height 6
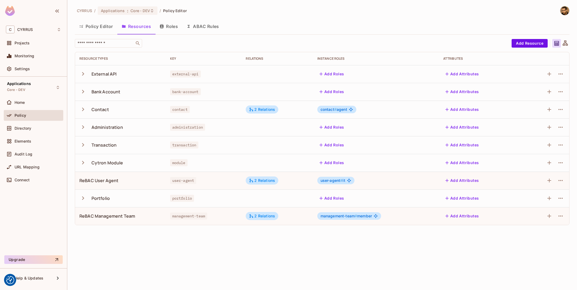
click at [83, 110] on icon "button" at bounding box center [83, 109] width 2 height 3
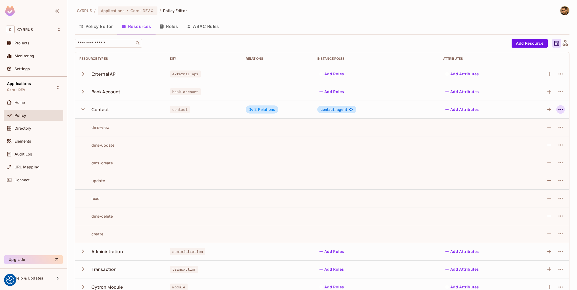
click at [561, 106] on button "button" at bounding box center [560, 109] width 9 height 9
click at [544, 126] on span "Edit Resource" at bounding box center [537, 130] width 29 height 9
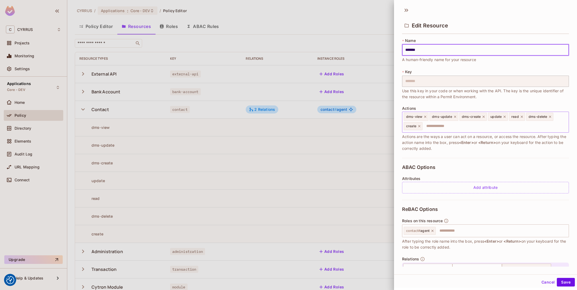
click at [433, 125] on input "text" at bounding box center [494, 126] width 143 height 11
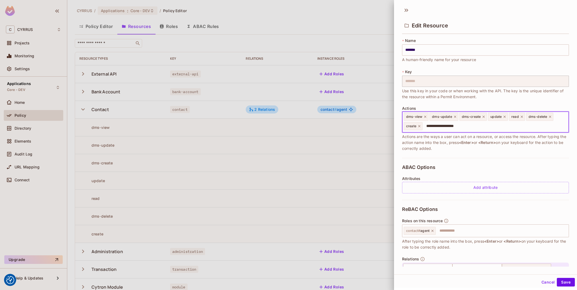
type input "**********"
type input "*"
type input "**********"
click at [466, 229] on input "text" at bounding box center [501, 230] width 130 height 11
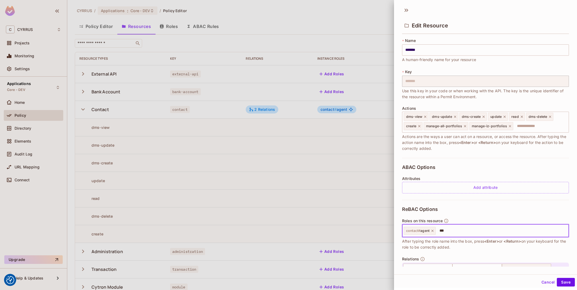
type input "****"
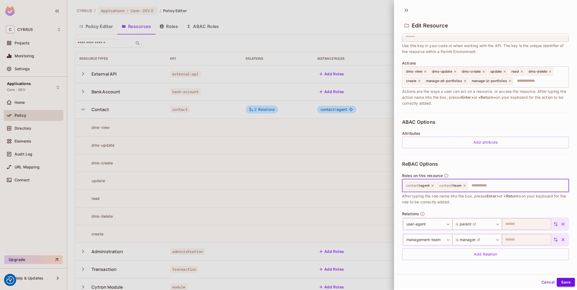
click at [564, 285] on button "Save" at bounding box center [565, 282] width 18 height 9
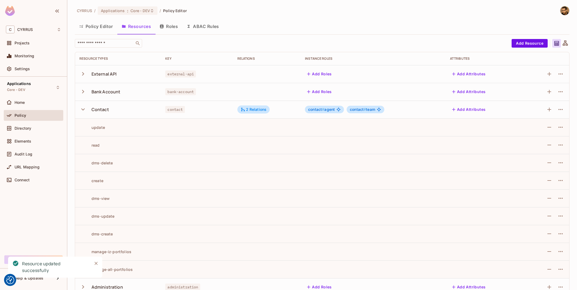
click at [91, 29] on button "Policy Editor" at bounding box center [96, 26] width 42 height 13
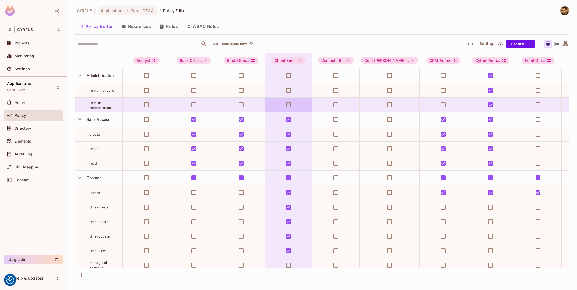
click at [470, 41] on icon "button" at bounding box center [470, 44] width 6 height 6
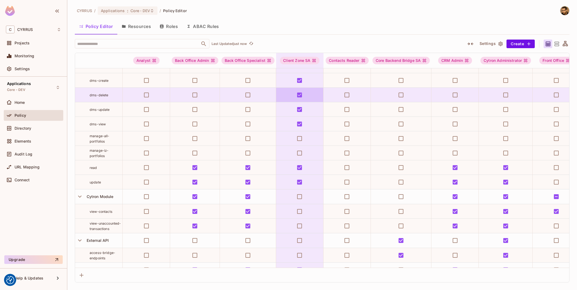
scroll to position [130, 0]
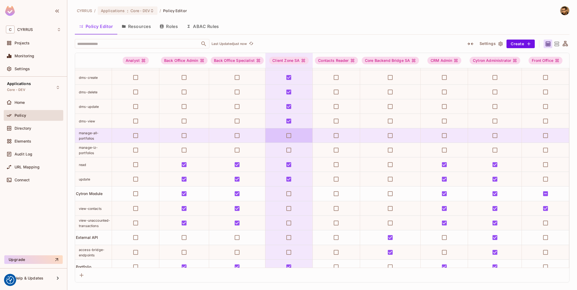
click at [279, 134] on td at bounding box center [288, 135] width 47 height 15
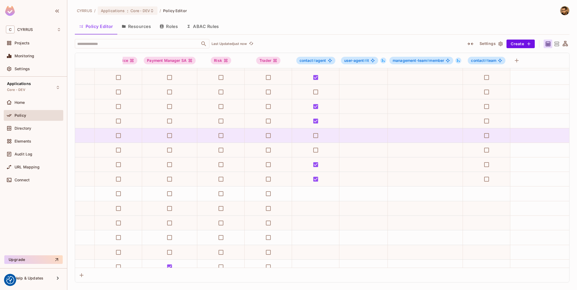
scroll to position [130, 691]
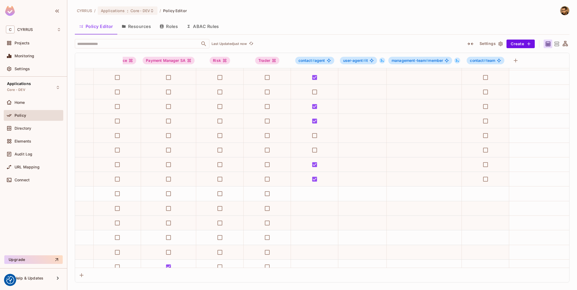
click at [499, 45] on icon "button" at bounding box center [500, 43] width 4 height 5
click at [556, 42] on icon at bounding box center [556, 44] width 5 height 4
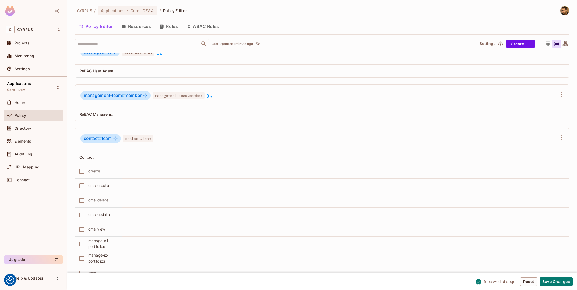
scroll to position [2941, 0]
click at [80, 239] on td "manage-all-portfolios" at bounding box center [98, 244] width 47 height 15
click at [80, 268] on td "read" at bounding box center [98, 273] width 47 height 15
click at [85, 267] on tbody "create dms-create dms-delete dms-update dms-view manage-all-portfolios manage-i…" at bounding box center [322, 229] width 494 height 131
click at [553, 285] on button "Save Changes" at bounding box center [555, 281] width 33 height 9
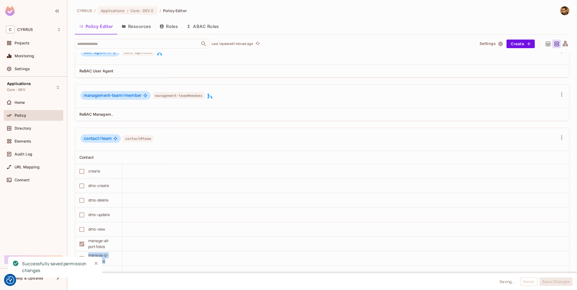
click at [265, 210] on td at bounding box center [345, 215] width 446 height 15
click at [95, 264] on icon "Close" at bounding box center [95, 263] width 5 height 5
click at [80, 283] on td "update" at bounding box center [98, 287] width 47 height 15
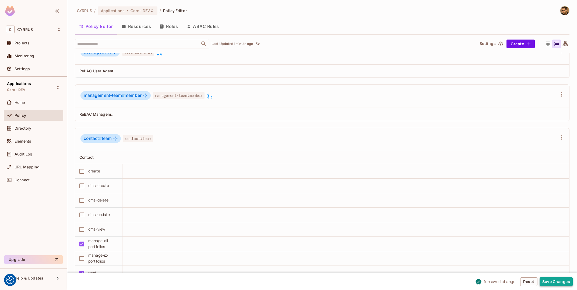
click at [563, 281] on button "Save Changes" at bounding box center [555, 281] width 33 height 9
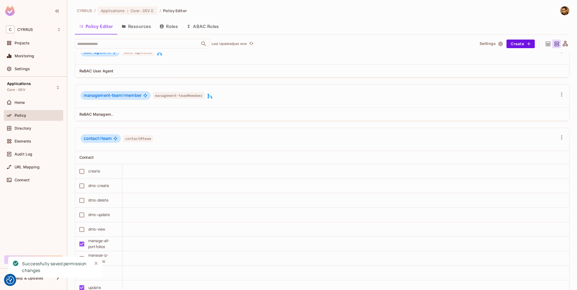
click at [98, 263] on icon "Close" at bounding box center [95, 263] width 5 height 5
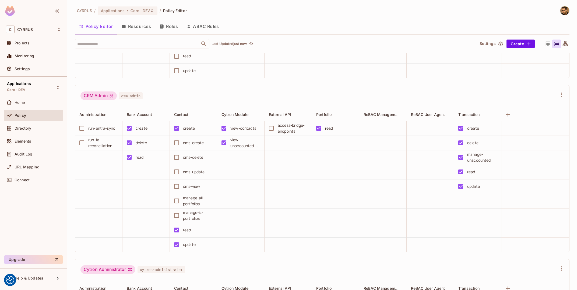
scroll to position [1222, 0]
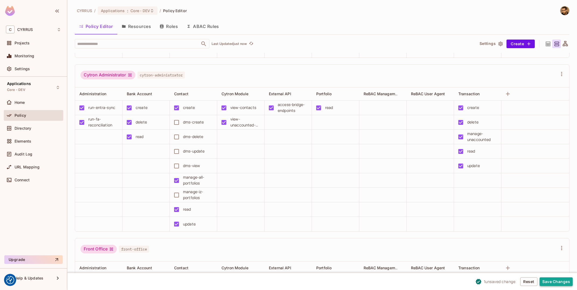
click at [558, 281] on button "Save Changes" at bounding box center [555, 281] width 33 height 9
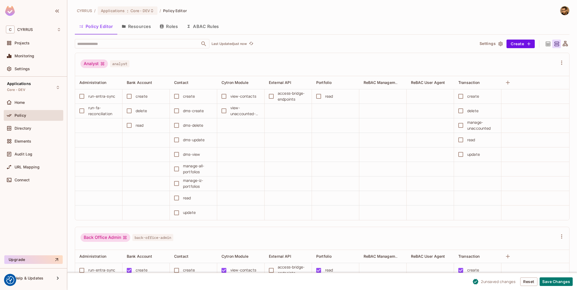
scroll to position [65, 0]
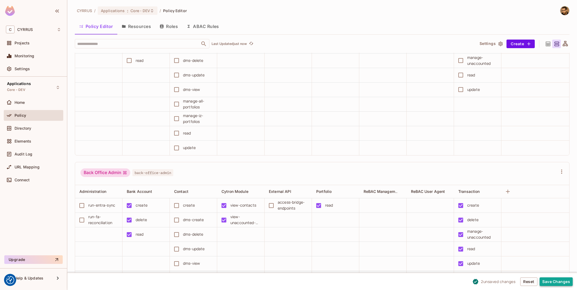
click at [564, 282] on button "Save Changes" at bounding box center [555, 281] width 33 height 9
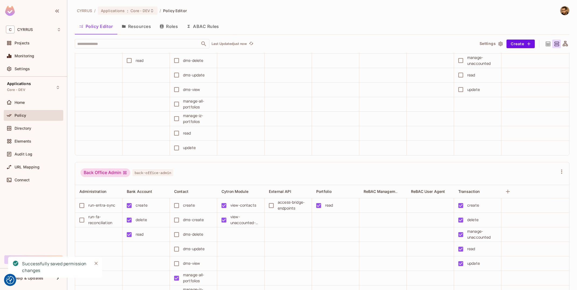
click at [97, 264] on icon "Close" at bounding box center [95, 263] width 3 height 3
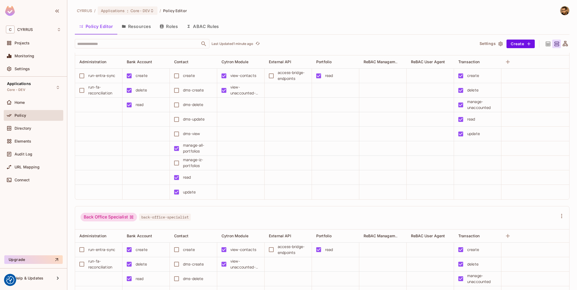
click at [168, 29] on button "Roles" at bounding box center [168, 26] width 27 height 13
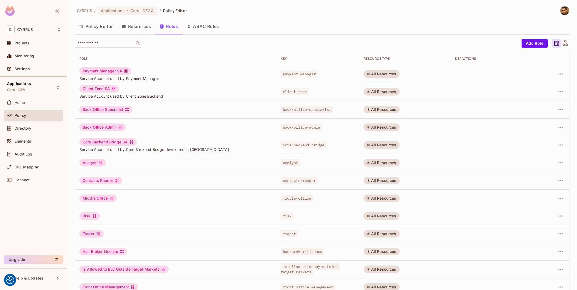
scroll to position [64, 0]
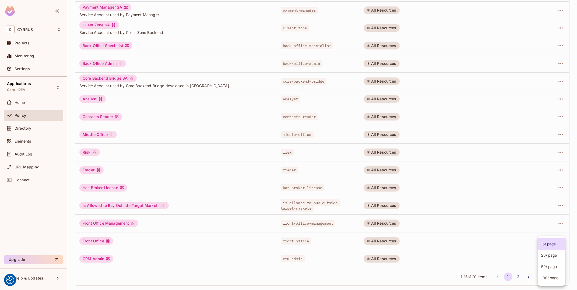
click at [546, 278] on body "We use cookies to enhance your browsing experience, serve personalized ads or c…" at bounding box center [288, 145] width 577 height 290
click at [548, 278] on li "100 / page" at bounding box center [551, 277] width 27 height 11
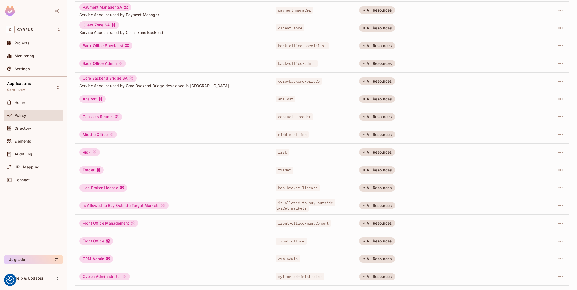
type input "***"
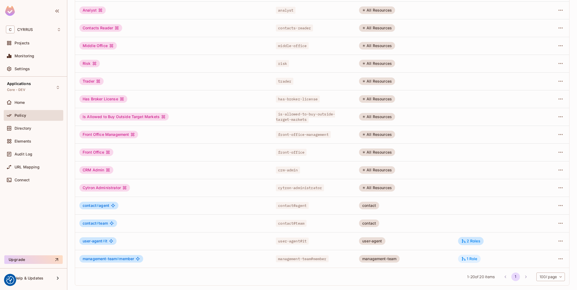
click at [473, 260] on div "1 Role" at bounding box center [469, 258] width 16 height 5
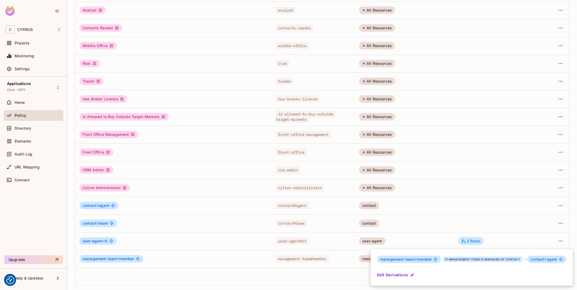
click at [427, 229] on div at bounding box center [288, 145] width 577 height 290
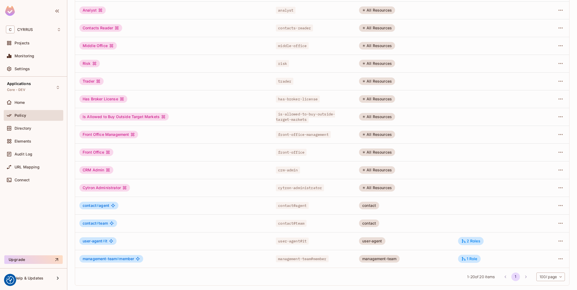
click at [564, 261] on div at bounding box center [552, 258] width 26 height 9
click at [561, 258] on icon "button" at bounding box center [560, 258] width 6 height 6
click at [543, 254] on div "Edit Role" at bounding box center [536, 253] width 16 height 5
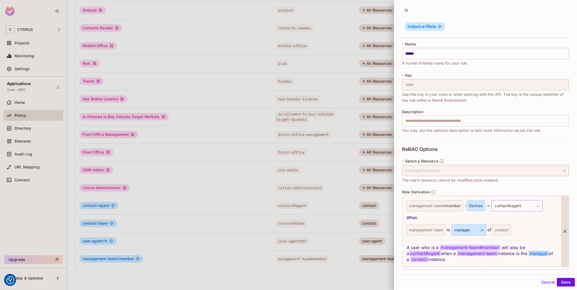
scroll to position [17, 0]
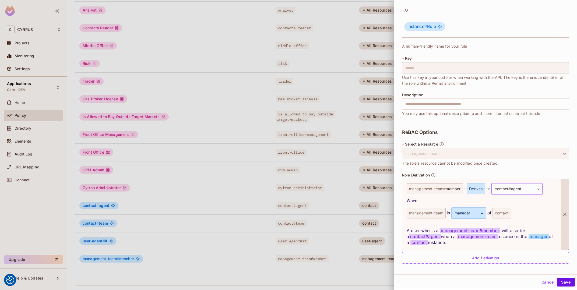
click at [530, 190] on body "We use cookies to enhance your browsing experience, serve personalized ads or c…" at bounding box center [288, 145] width 577 height 290
click at [519, 222] on span "team" at bounding box center [514, 223] width 10 height 5
click at [569, 276] on div "Cancel Save" at bounding box center [485, 281] width 183 height 13
click at [570, 282] on button "Save" at bounding box center [565, 281] width 18 height 9
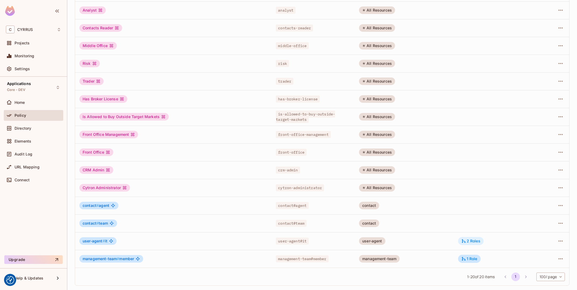
click at [482, 238] on div "2 Roles" at bounding box center [471, 241] width 26 height 8
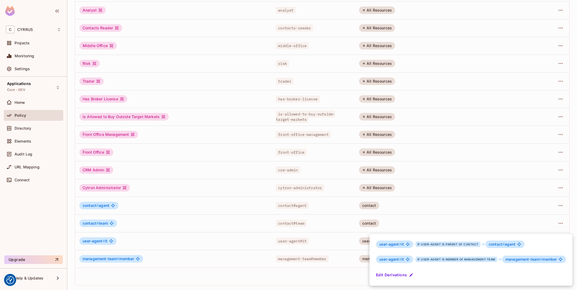
click at [147, 275] on div at bounding box center [288, 145] width 577 height 290
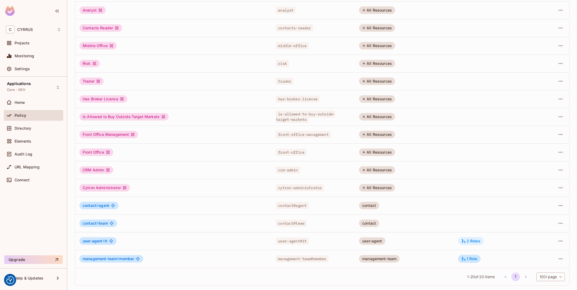
click at [465, 241] on icon at bounding box center [463, 241] width 5 height 5
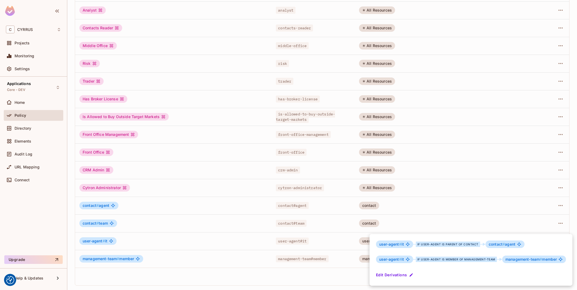
click at [326, 276] on div at bounding box center [288, 145] width 577 height 290
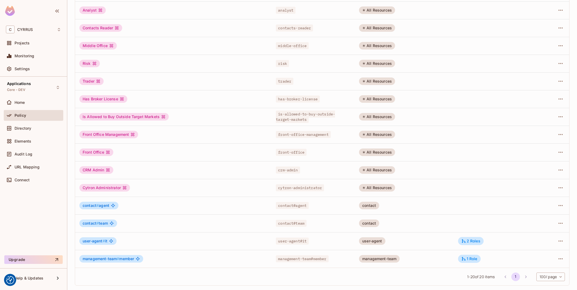
scroll to position [0, 0]
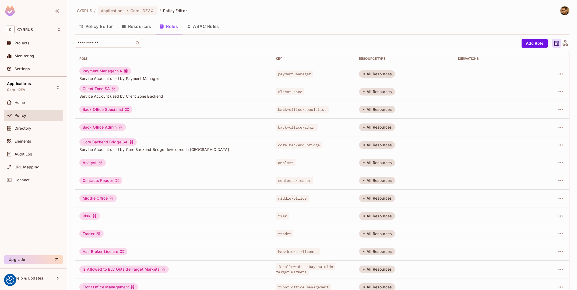
click at [140, 26] on button "Resources" at bounding box center [136, 26] width 38 height 13
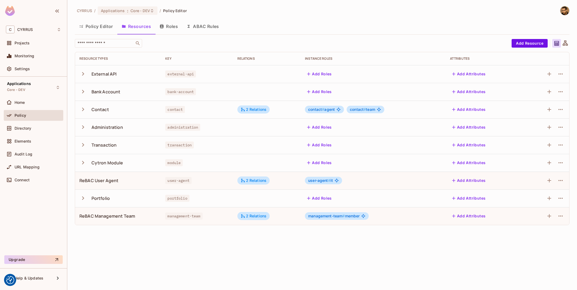
click at [82, 112] on icon "button" at bounding box center [82, 109] width 7 height 7
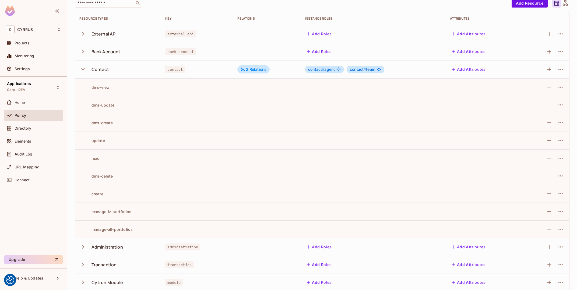
scroll to position [97, 0]
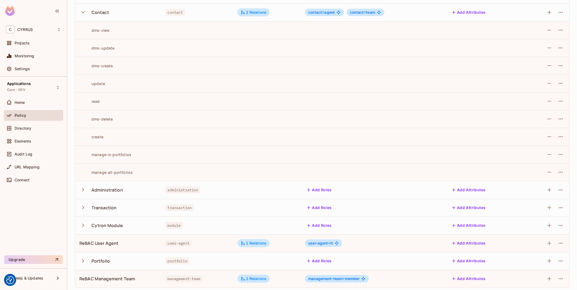
click at [102, 118] on div "dms-delete" at bounding box center [96, 118] width 34 height 5
click at [85, 205] on icon "button" at bounding box center [82, 207] width 7 height 7
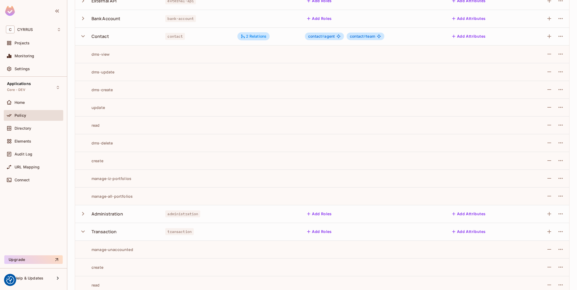
scroll to position [65, 0]
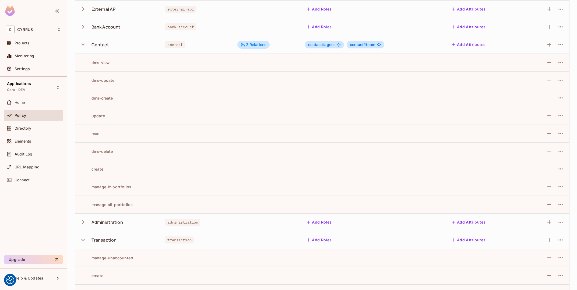
click at [118, 188] on div "manage-iz-portfolios" at bounding box center [105, 186] width 52 height 5
click at [111, 202] on td "manage-all-portfolios" at bounding box center [118, 205] width 86 height 18
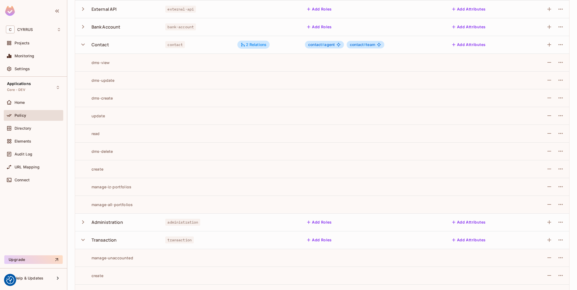
click at [111, 202] on td "manage-all-portfolios" at bounding box center [118, 205] width 86 height 18
click at [558, 186] on icon "button" at bounding box center [560, 186] width 6 height 6
click at [549, 196] on span "Edit Action" at bounding box center [539, 199] width 23 height 9
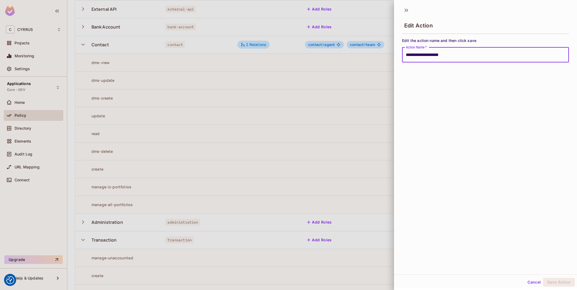
drag, startPoint x: 422, startPoint y: 54, endPoint x: 473, endPoint y: 67, distance: 52.4
click at [422, 54] on input "**********" at bounding box center [485, 54] width 167 height 15
click at [555, 283] on button "Save Action" at bounding box center [559, 282] width 32 height 9
type input "**********"
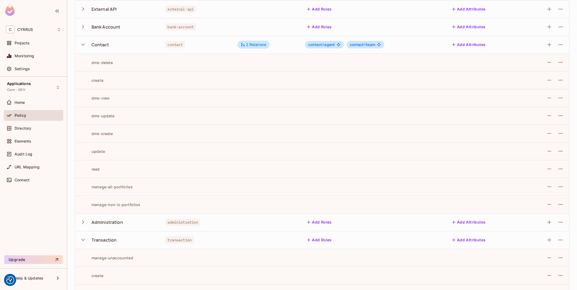
scroll to position [0, 0]
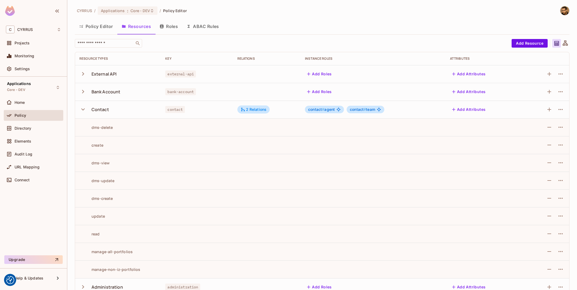
click at [92, 22] on button "Policy Editor" at bounding box center [96, 26] width 42 height 13
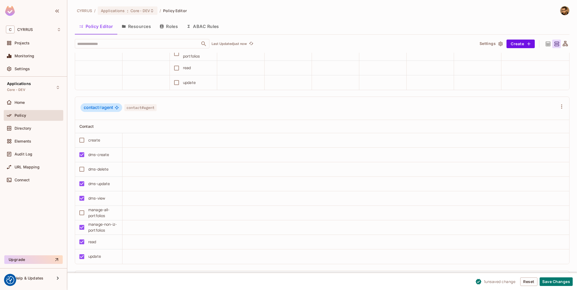
scroll to position [2789, 0]
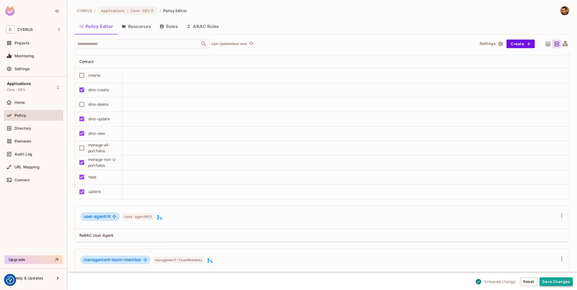
click at [545, 282] on button "Save Changes" at bounding box center [555, 281] width 33 height 9
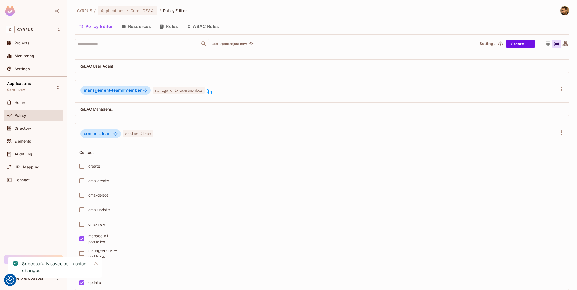
scroll to position [2941, 0]
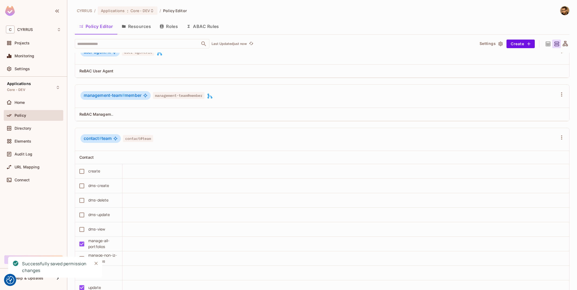
click at [97, 264] on icon "Close" at bounding box center [95, 263] width 3 height 3
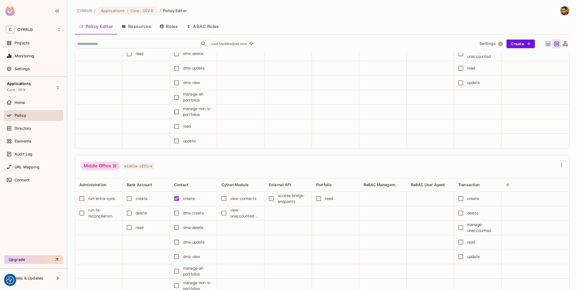
scroll to position [1384, 0]
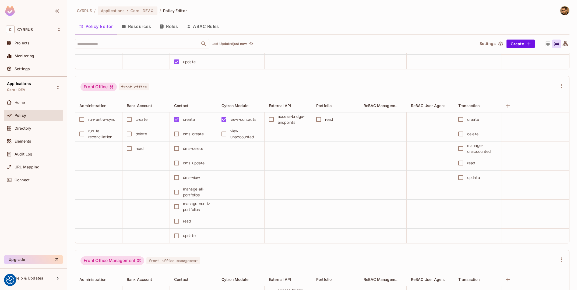
click at [138, 26] on button "Resources" at bounding box center [136, 26] width 38 height 13
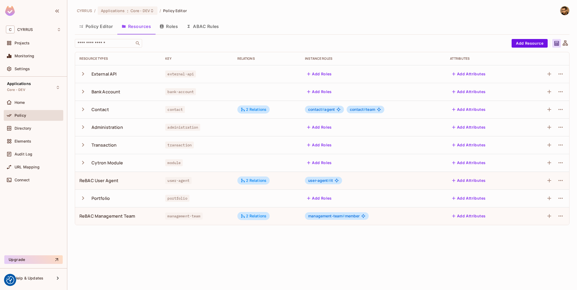
click at [79, 165] on td "Cytron Module" at bounding box center [118, 163] width 86 height 18
click at [74, 107] on div "CYRRUS / Applications : Core - DEV / Policy Editor Policy Editor Resources Role…" at bounding box center [321, 145] width 509 height 290
click at [81, 110] on icon "button" at bounding box center [82, 109] width 7 height 7
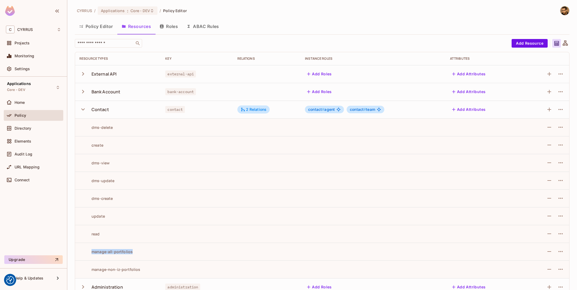
scroll to position [32, 0]
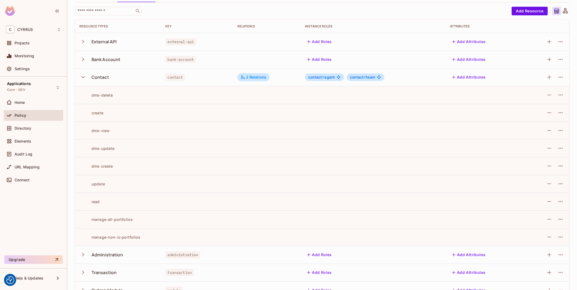
click at [136, 218] on div "manage-all-portfolios" at bounding box center [117, 219] width 77 height 5
drag, startPoint x: 132, startPoint y: 219, endPoint x: 88, endPoint y: 221, distance: 43.6
click at [88, 221] on div "manage-all-portfolios" at bounding box center [117, 219] width 77 height 5
click at [88, 221] on div "manage-all-portfolios" at bounding box center [105, 219] width 53 height 5
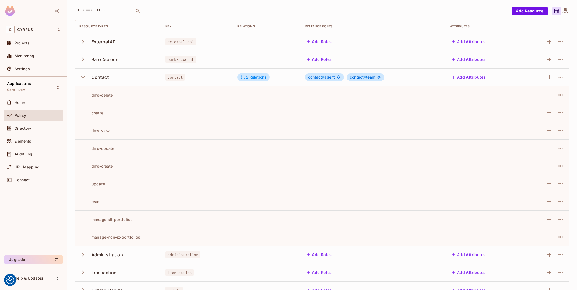
click at [88, 221] on div "manage-all-portfolios" at bounding box center [105, 219] width 53 height 5
click at [139, 215] on td "manage-all-portfolios" at bounding box center [118, 219] width 86 height 18
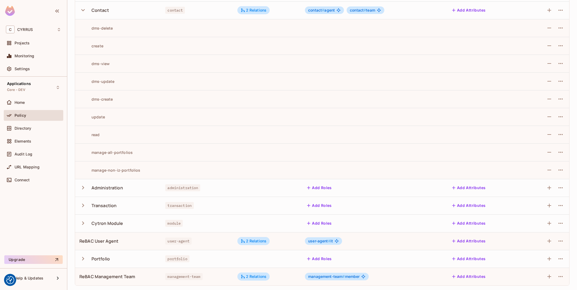
scroll to position [0, 0]
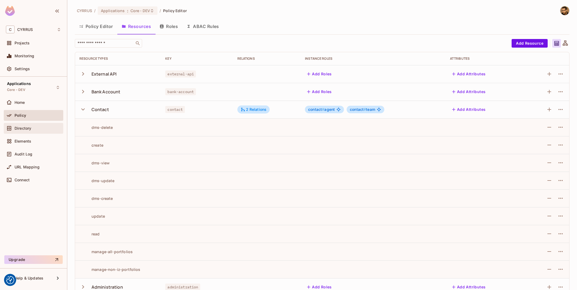
click at [32, 133] on div "Directory" at bounding box center [33, 128] width 59 height 11
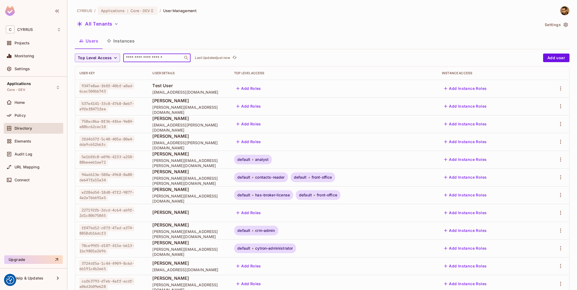
click at [141, 59] on input "text" at bounding box center [153, 57] width 56 height 5
type input "*****"
click at [122, 39] on button "Instances" at bounding box center [120, 40] width 36 height 13
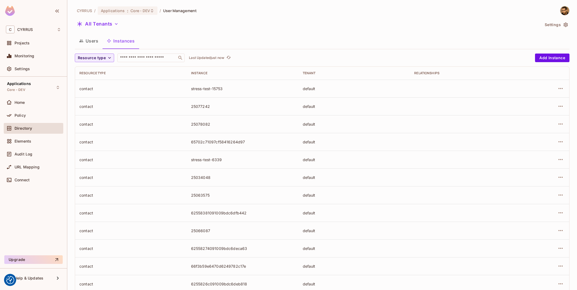
click at [98, 54] on div "CYRRUS / Applications : Core - DEV / User Management All Tenants Settings Users…" at bounding box center [322, 187] width 494 height 362
click at [100, 57] on span "Resource type" at bounding box center [92, 58] width 28 height 7
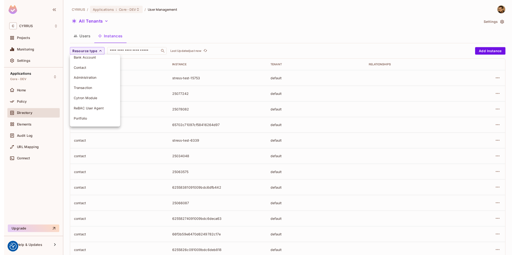
scroll to position [27, 0]
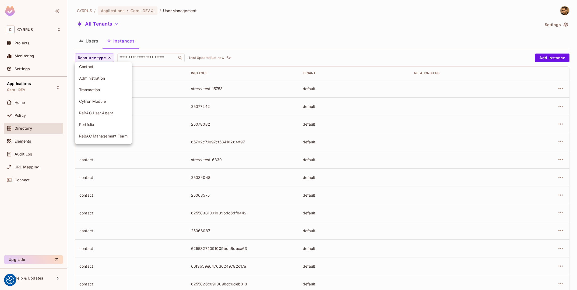
click at [104, 133] on li "ReBAC Management Team" at bounding box center [103, 136] width 57 height 12
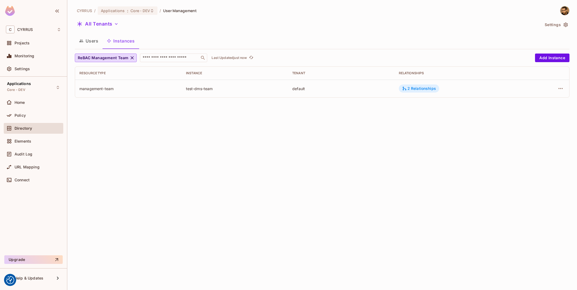
click at [421, 86] on div "2 Relationships" at bounding box center [419, 88] width 40 height 8
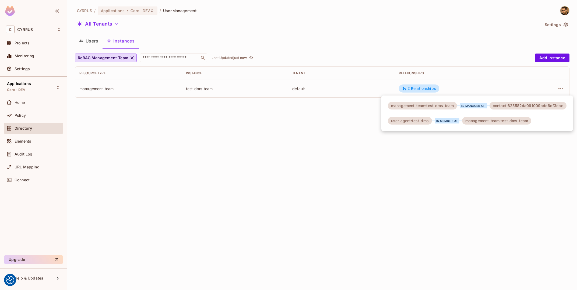
click at [418, 121] on div "user-agent:test-dms" at bounding box center [410, 121] width 44 height 8
click at [430, 119] on div "user-agent:test-dms" at bounding box center [410, 121] width 44 height 8
copy div "test-dms"
click at [315, 193] on div at bounding box center [288, 145] width 577 height 290
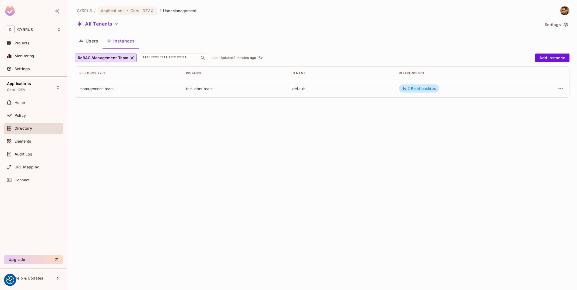
click at [21, 121] on div "Policy" at bounding box center [33, 116] width 59 height 13
click at [25, 113] on span "Policy" at bounding box center [20, 115] width 11 height 4
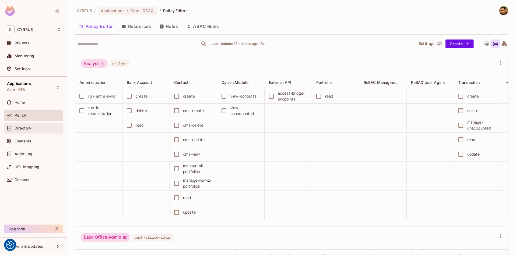
click at [34, 127] on div "Directory" at bounding box center [38, 128] width 47 height 4
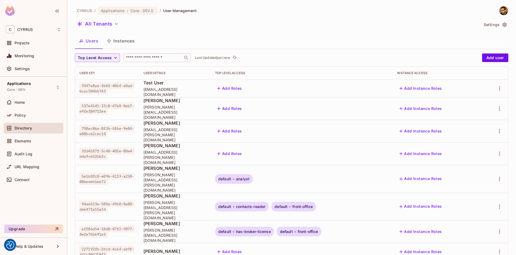
click at [165, 61] on div "​" at bounding box center [156, 58] width 67 height 9
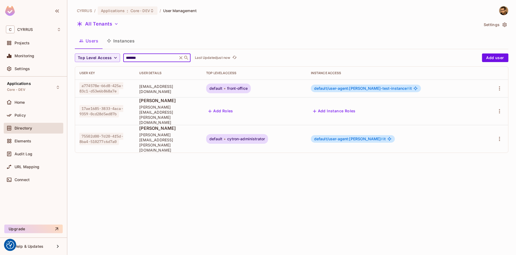
type input "*******"
click at [123, 133] on span "75502d00-7d20-4f5d-8ba4-510277c6d7a0" at bounding box center [101, 139] width 44 height 12
drag, startPoint x: 402, startPoint y: 125, endPoint x: 423, endPoint y: 124, distance: 20.7
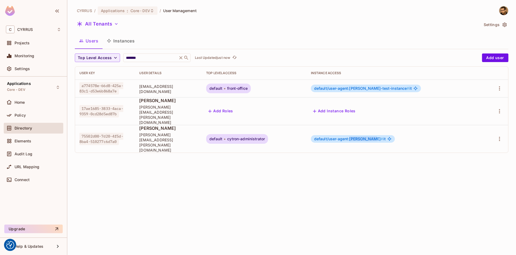
click at [383, 137] on span "default/user-agent:[PERSON_NAME] #" at bounding box center [348, 139] width 69 height 5
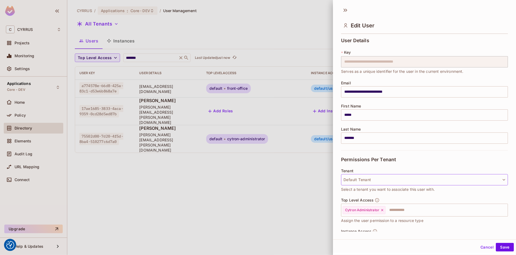
scroll to position [47, 0]
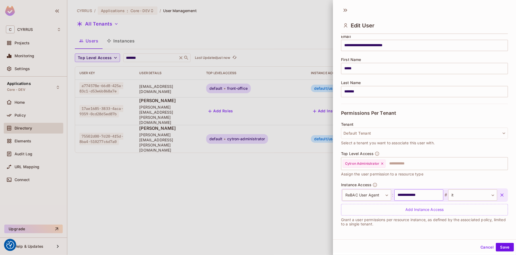
click at [420, 195] on input "**********" at bounding box center [418, 195] width 49 height 11
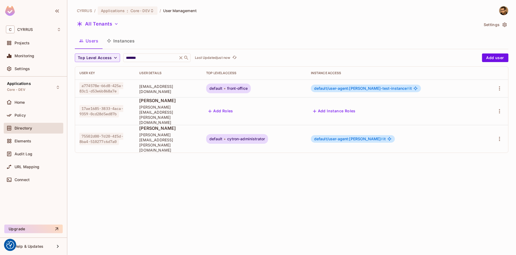
click at [124, 39] on button "Instances" at bounding box center [120, 40] width 36 height 13
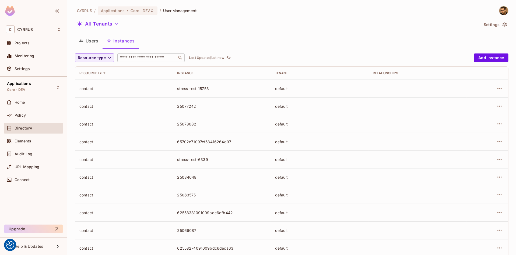
click at [156, 59] on input "text" at bounding box center [147, 57] width 56 height 5
paste input "**********"
type input "**********"
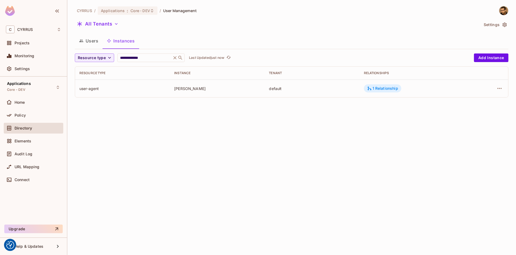
click at [384, 88] on div "1 Relationship" at bounding box center [382, 88] width 31 height 5
click at [497, 86] on icon "button" at bounding box center [499, 88] width 6 height 6
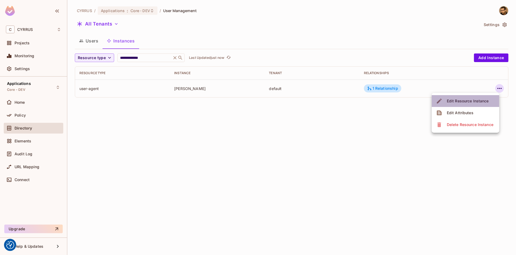
click at [481, 106] on li "Edit Resource Instance" at bounding box center [465, 101] width 68 height 12
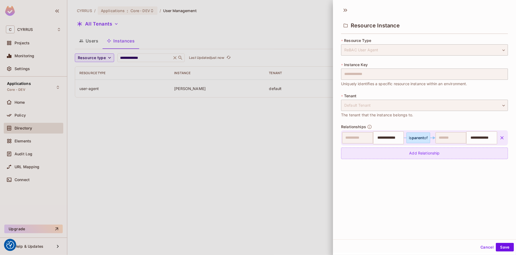
click at [430, 152] on div "Add Relationship" at bounding box center [424, 154] width 167 height 12
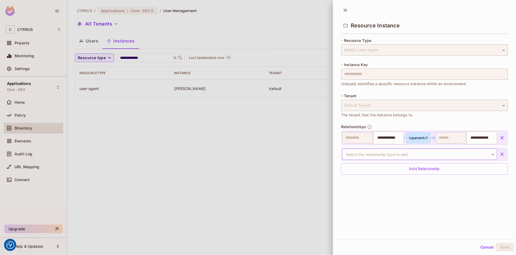
click at [397, 154] on body "We use cookies to enhance your browsing experience, serve personalized ads or c…" at bounding box center [258, 127] width 516 height 255
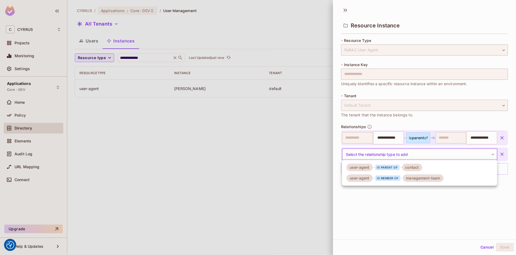
click at [402, 178] on icon at bounding box center [401, 178] width 3 height 0
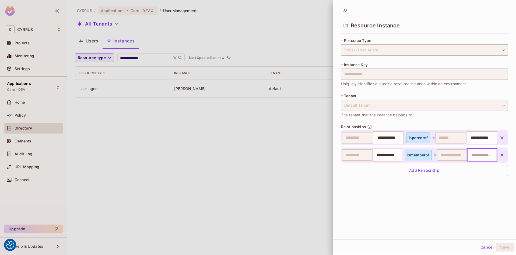
click at [480, 155] on input "text" at bounding box center [481, 155] width 27 height 11
click at [346, 8] on icon at bounding box center [345, 10] width 9 height 9
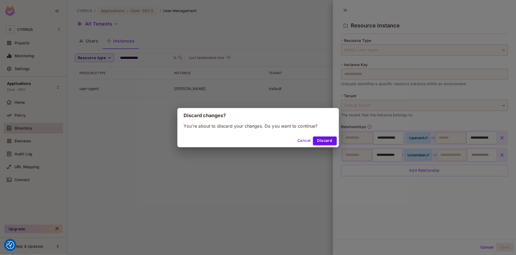
click at [326, 140] on button "Discard" at bounding box center [325, 141] width 24 height 9
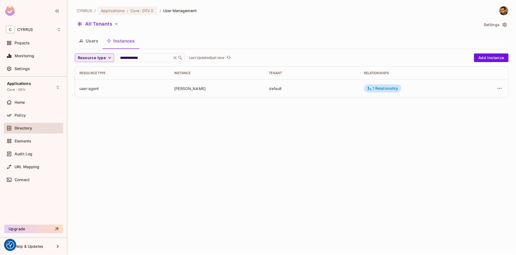
click at [96, 55] on span "Resource type" at bounding box center [92, 58] width 28 height 7
click at [113, 136] on span "ReBAC Management Team" at bounding box center [103, 135] width 48 height 5
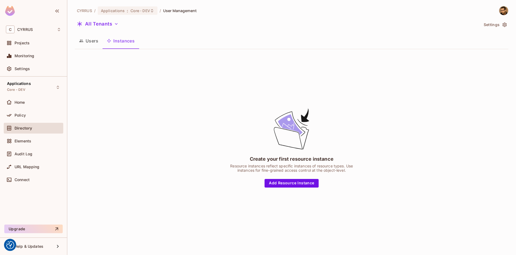
click at [90, 41] on button "Users" at bounding box center [89, 40] width 28 height 13
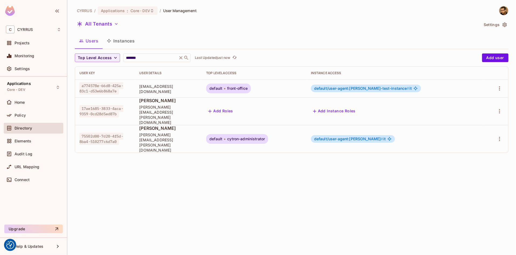
click at [123, 46] on button "Instances" at bounding box center [120, 40] width 36 height 13
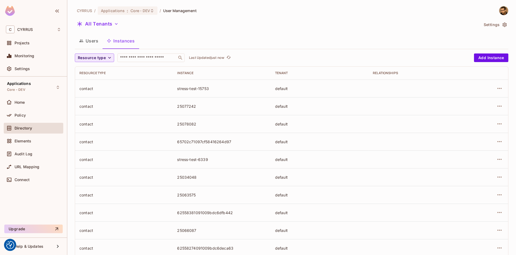
click at [94, 59] on span "Resource type" at bounding box center [92, 58] width 28 height 7
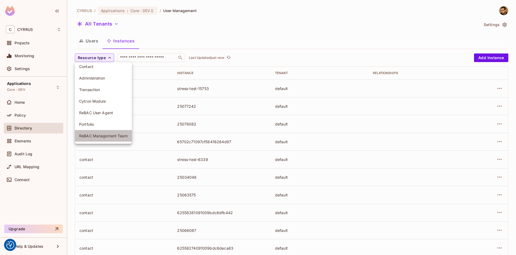
click at [110, 134] on span "ReBAC Management Team" at bounding box center [103, 135] width 48 height 5
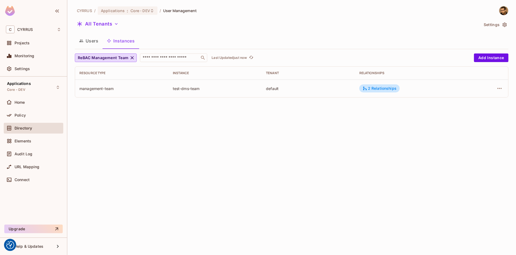
click at [183, 88] on div "test-dms-team" at bounding box center [215, 88] width 85 height 5
click at [102, 56] on span "ReBAC Management Team" at bounding box center [103, 58] width 51 height 7
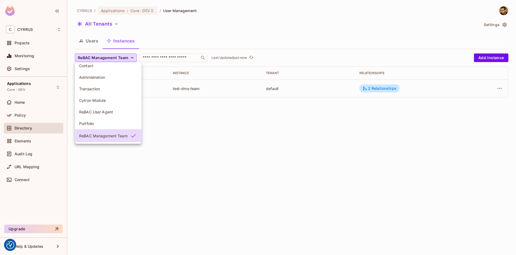
scroll to position [28, 0]
click at [114, 108] on li "ReBAC User Agent" at bounding box center [108, 112] width 67 height 12
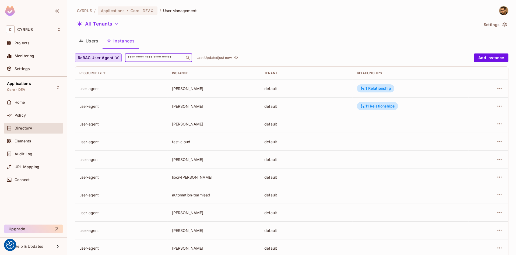
click at [157, 60] on input "text" at bounding box center [154, 57] width 56 height 5
type input "******"
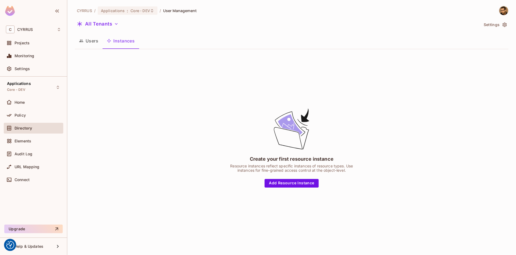
click at [93, 41] on button "Users" at bounding box center [89, 40] width 28 height 13
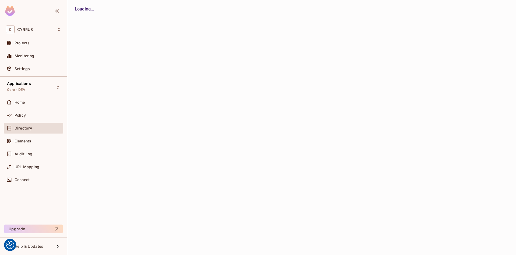
click at [0, 0] on button "Instances" at bounding box center [0, 0] width 0 height 0
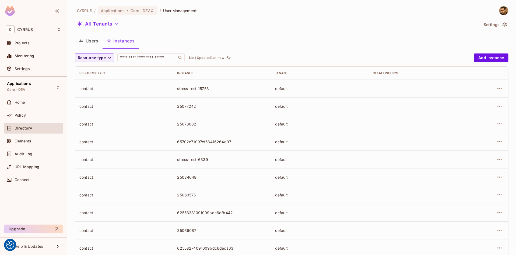
click at [99, 54] on div "CYRRUS / Applications : Core - DEV / User Management All Tenants Settings Users…" at bounding box center [291, 187] width 433 height 362
click at [87, 44] on button "Users" at bounding box center [89, 40] width 28 height 13
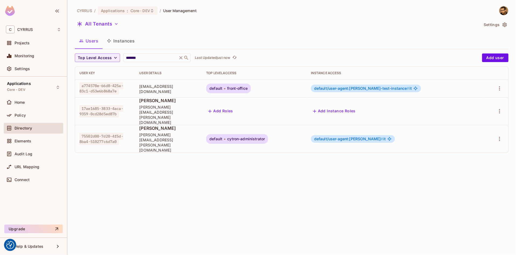
click at [383, 137] on span "default/user-agent:[PERSON_NAME] #" at bounding box center [348, 139] width 69 height 5
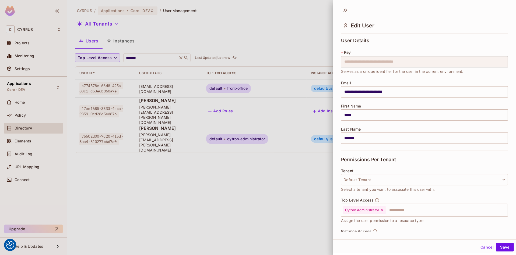
click at [410, 126] on div "**********" at bounding box center [424, 94] width 167 height 112
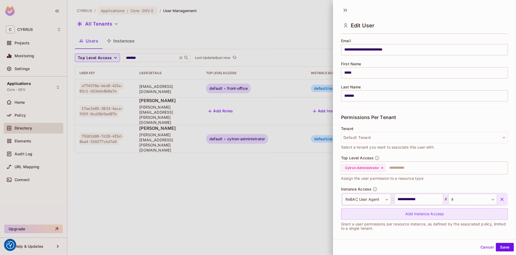
scroll to position [47, 0]
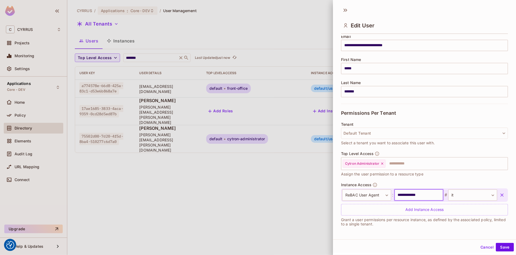
click at [414, 198] on input "**********" at bounding box center [418, 195] width 49 height 11
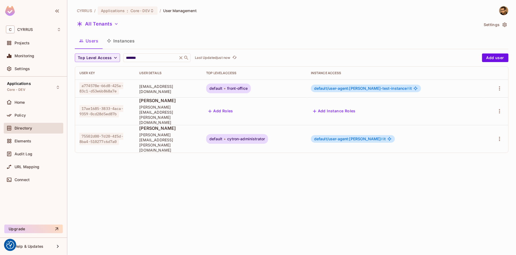
click at [142, 40] on div "Users Instances" at bounding box center [291, 40] width 433 height 13
click at [127, 40] on button "Instances" at bounding box center [120, 40] width 36 height 13
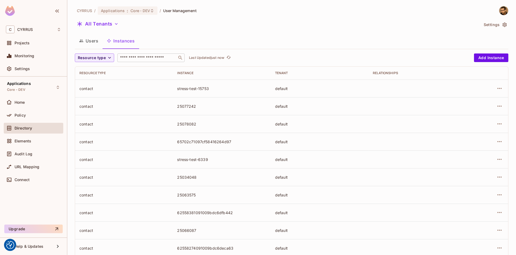
click at [144, 57] on input "text" at bounding box center [147, 57] width 56 height 5
paste input "**********"
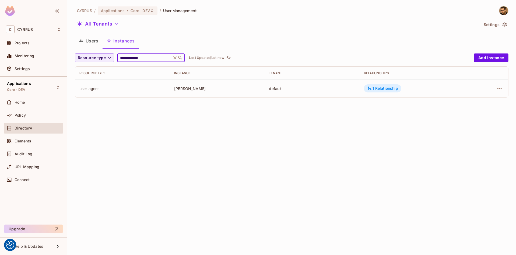
type input "**********"
click at [383, 88] on div "1 Relationship" at bounding box center [382, 88] width 31 height 5
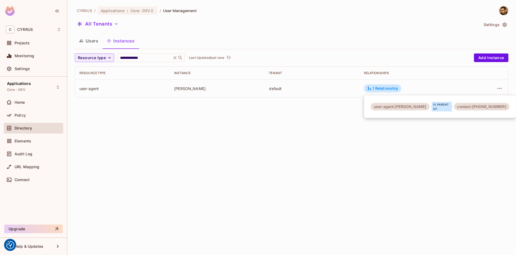
click at [446, 108] on div "is parent of" at bounding box center [441, 107] width 20 height 10
click at [503, 87] on div at bounding box center [258, 127] width 516 height 255
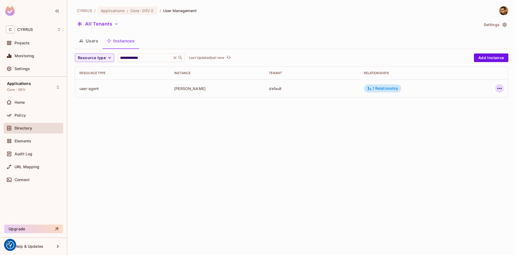
click at [499, 88] on icon "button" at bounding box center [499, 88] width 6 height 6
click at [481, 100] on div "Edit Resource Instance" at bounding box center [467, 100] width 42 height 5
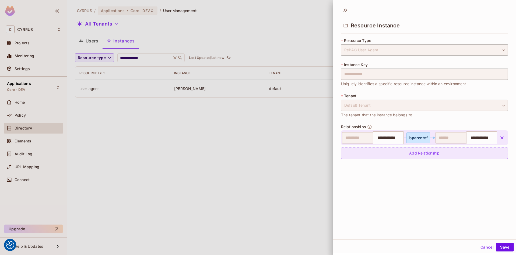
click at [425, 155] on div "Add Relationship" at bounding box center [424, 154] width 167 height 12
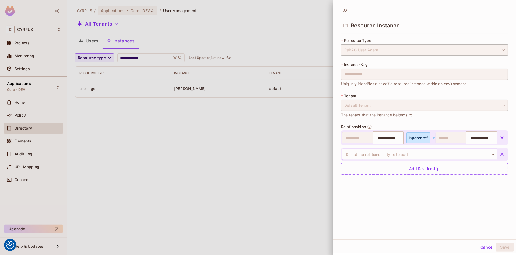
click at [410, 154] on body "We use cookies to enhance your browsing experience, serve personalized ads or c…" at bounding box center [258, 127] width 516 height 255
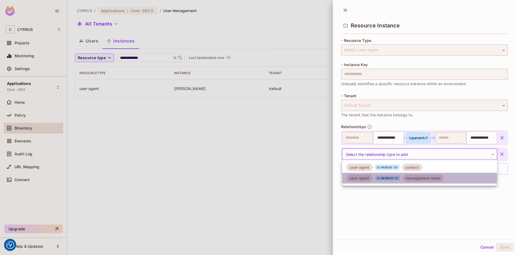
click at [411, 175] on div "management-team" at bounding box center [423, 179] width 41 height 8
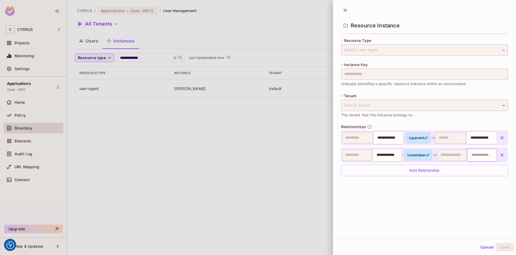
click at [483, 154] on input "text" at bounding box center [481, 155] width 27 height 11
paste input "**********"
type input "**********"
click at [485, 198] on div "**********" at bounding box center [424, 122] width 183 height 236
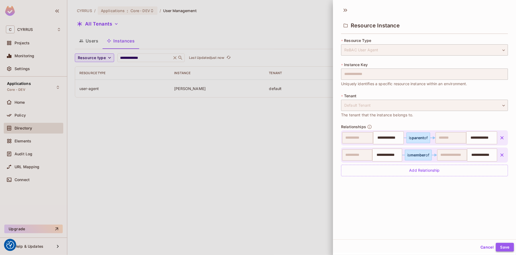
click at [503, 248] on button "Save" at bounding box center [504, 247] width 18 height 9
